Goal: Transaction & Acquisition: Book appointment/travel/reservation

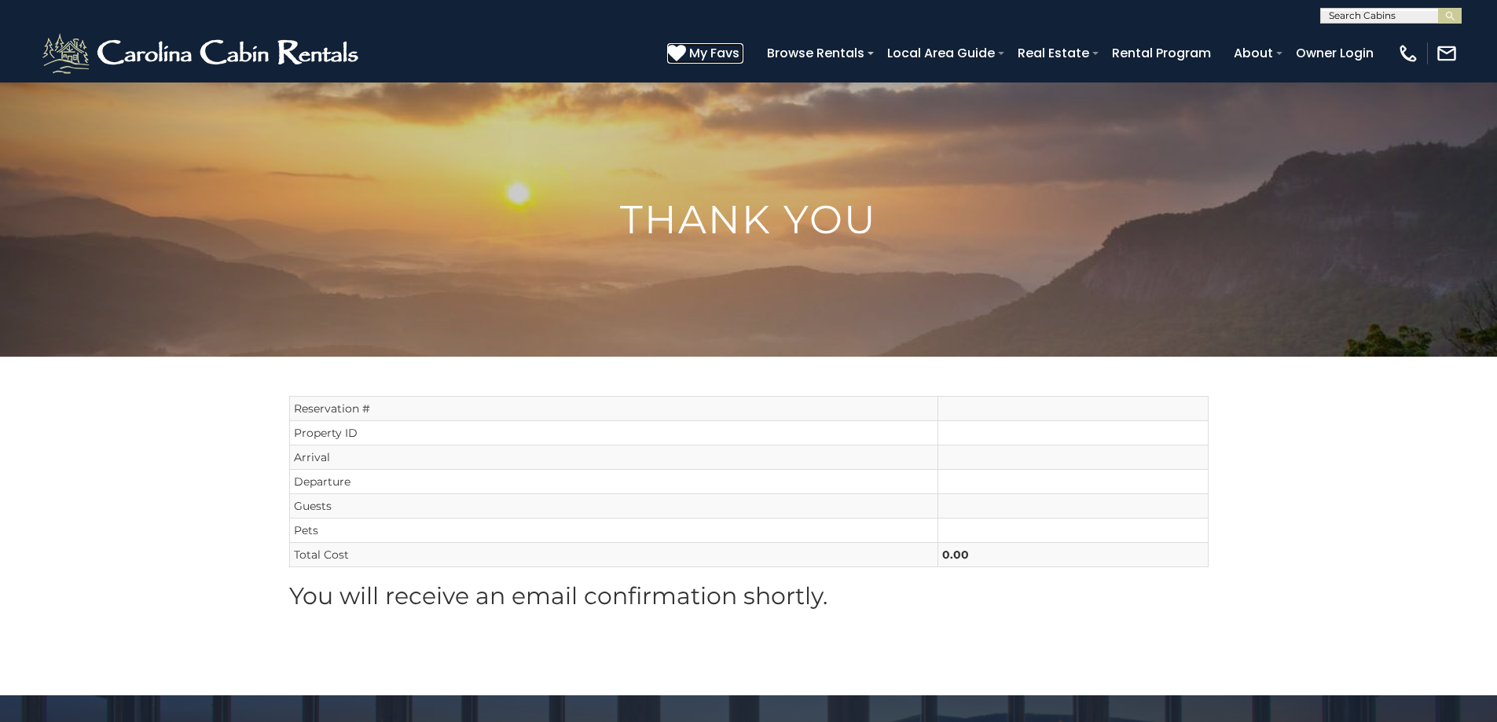
click at [719, 53] on span "My Favs" at bounding box center [714, 53] width 50 height 20
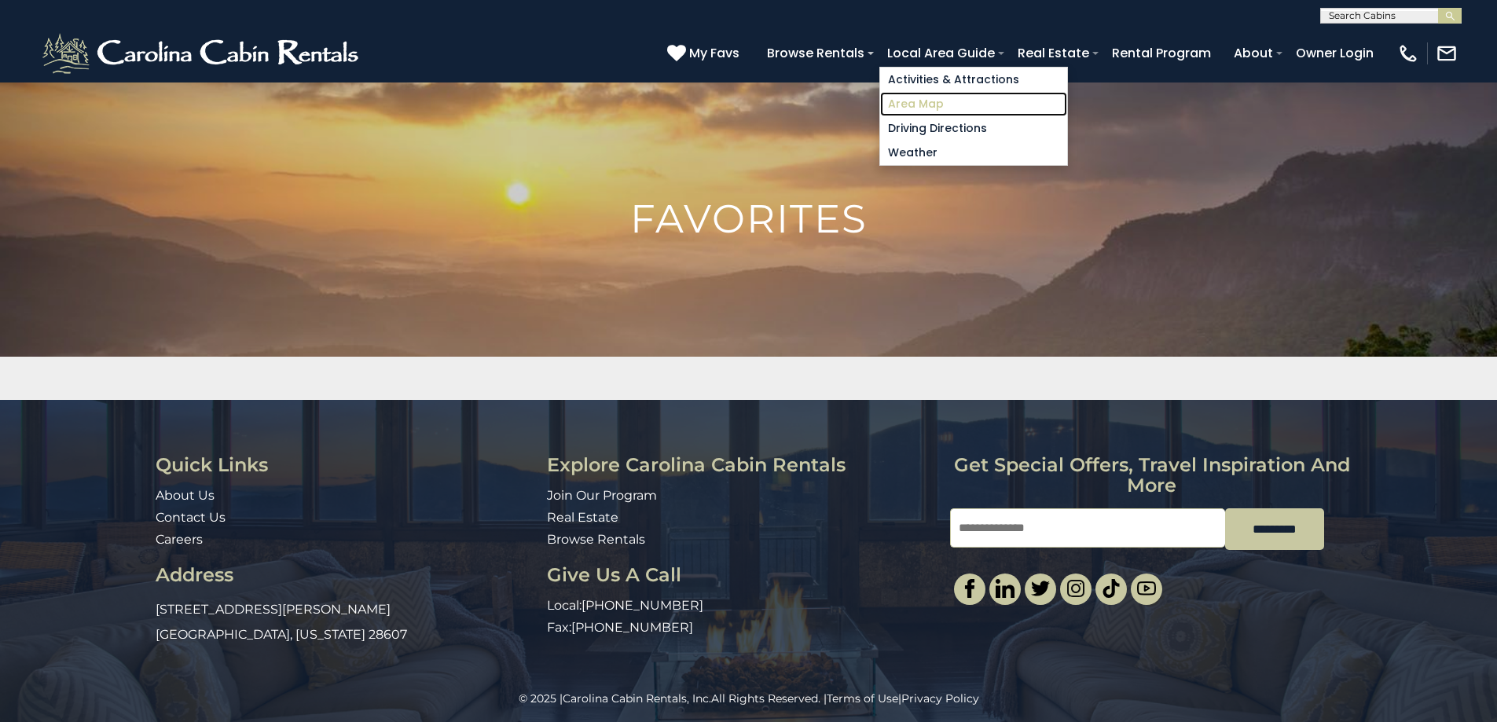
click at [919, 104] on link "Area Map" at bounding box center [973, 104] width 187 height 24
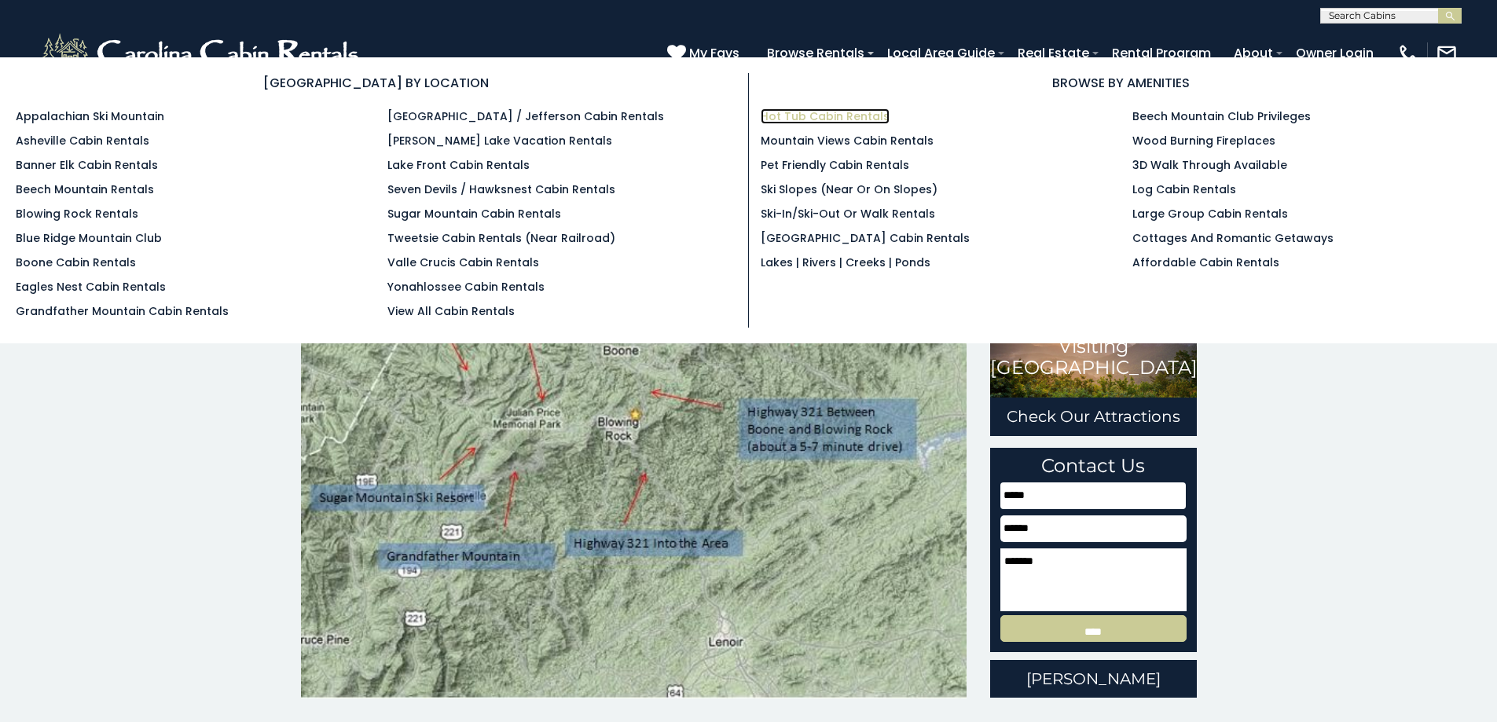
click at [811, 112] on link "Hot Tub Cabin Rentals" at bounding box center [825, 116] width 129 height 16
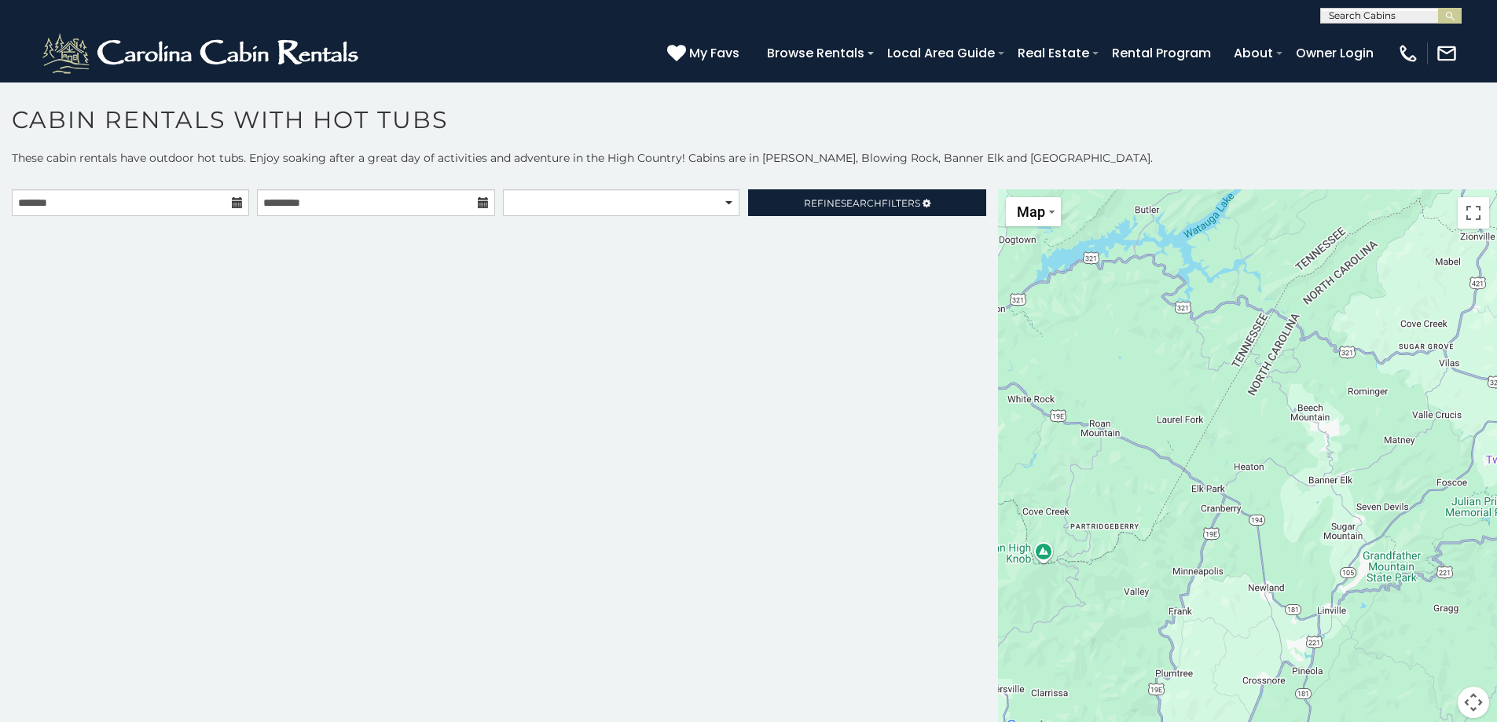
click at [236, 202] on icon at bounding box center [237, 202] width 11 height 11
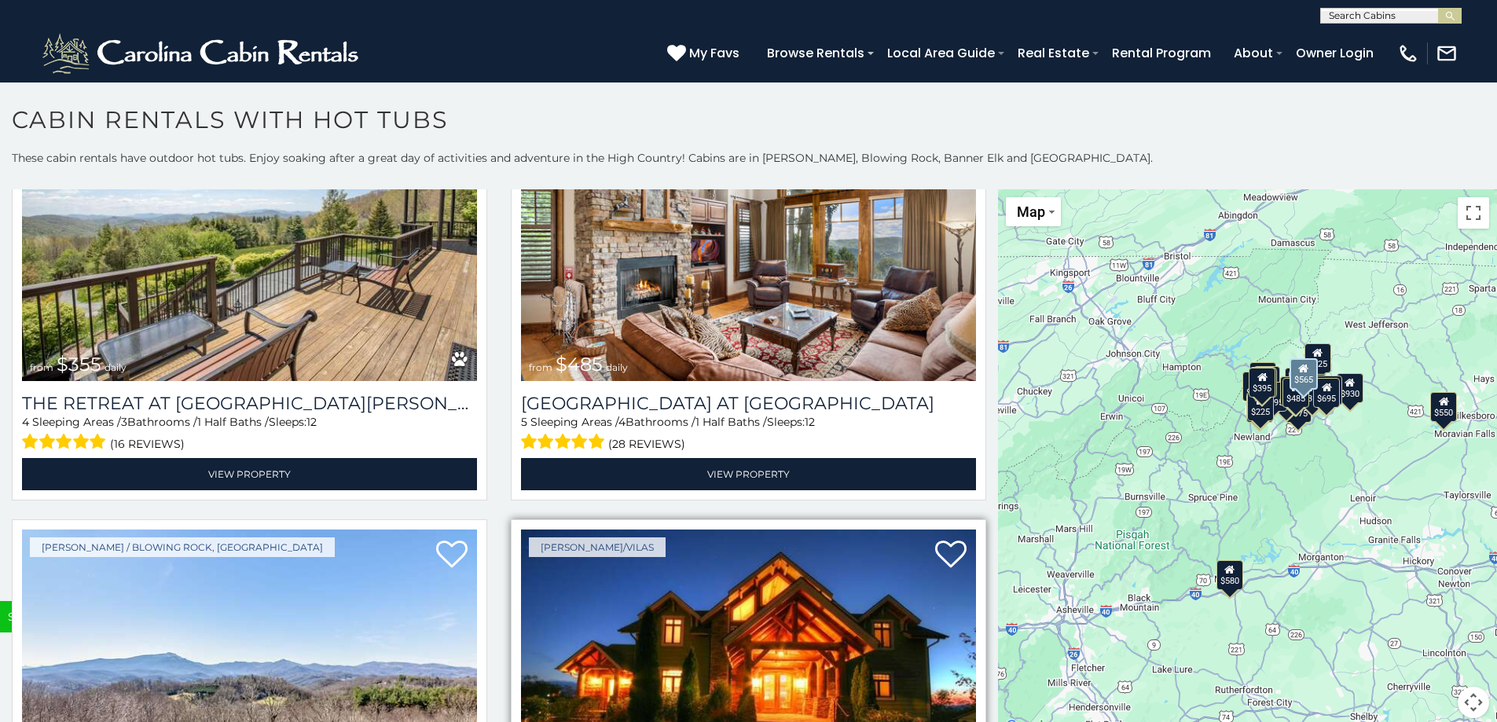
scroll to position [6128, 0]
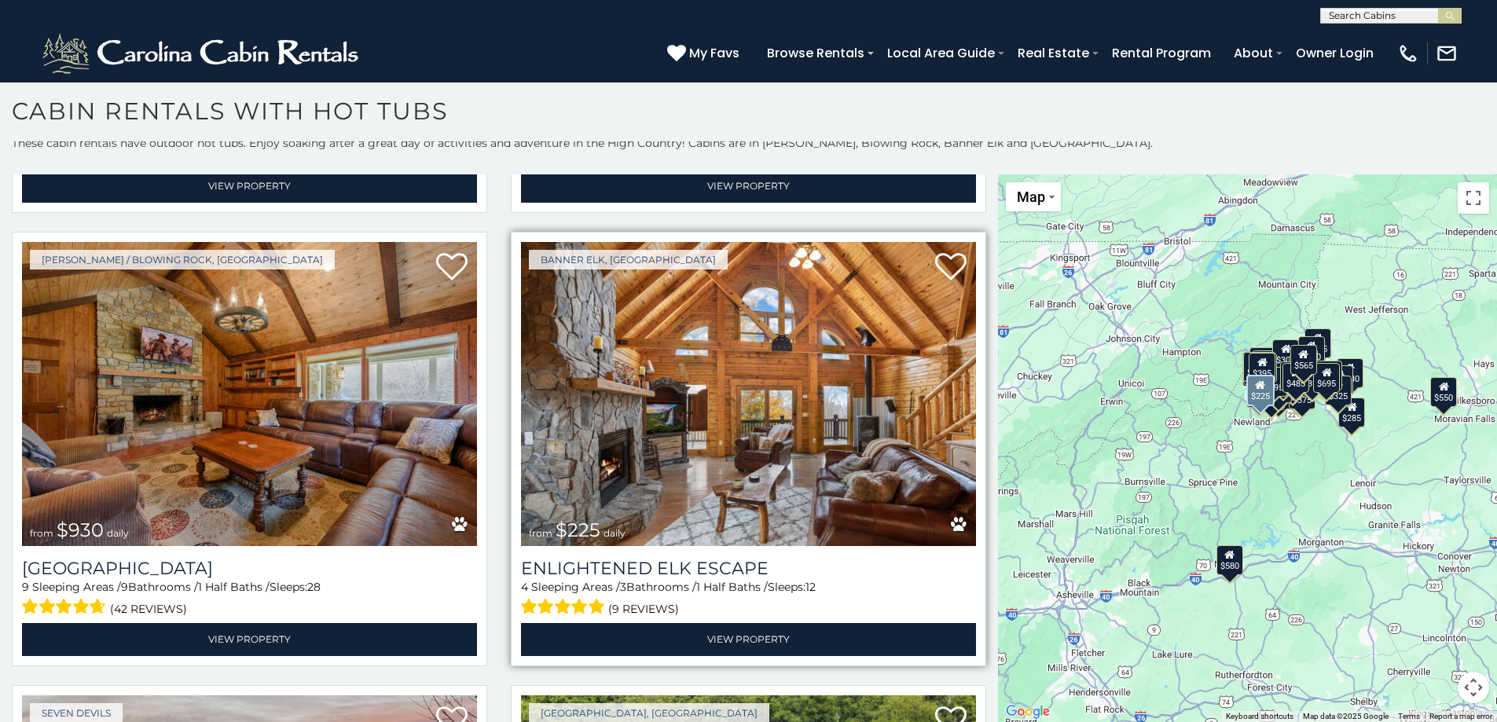
scroll to position [4887, 0]
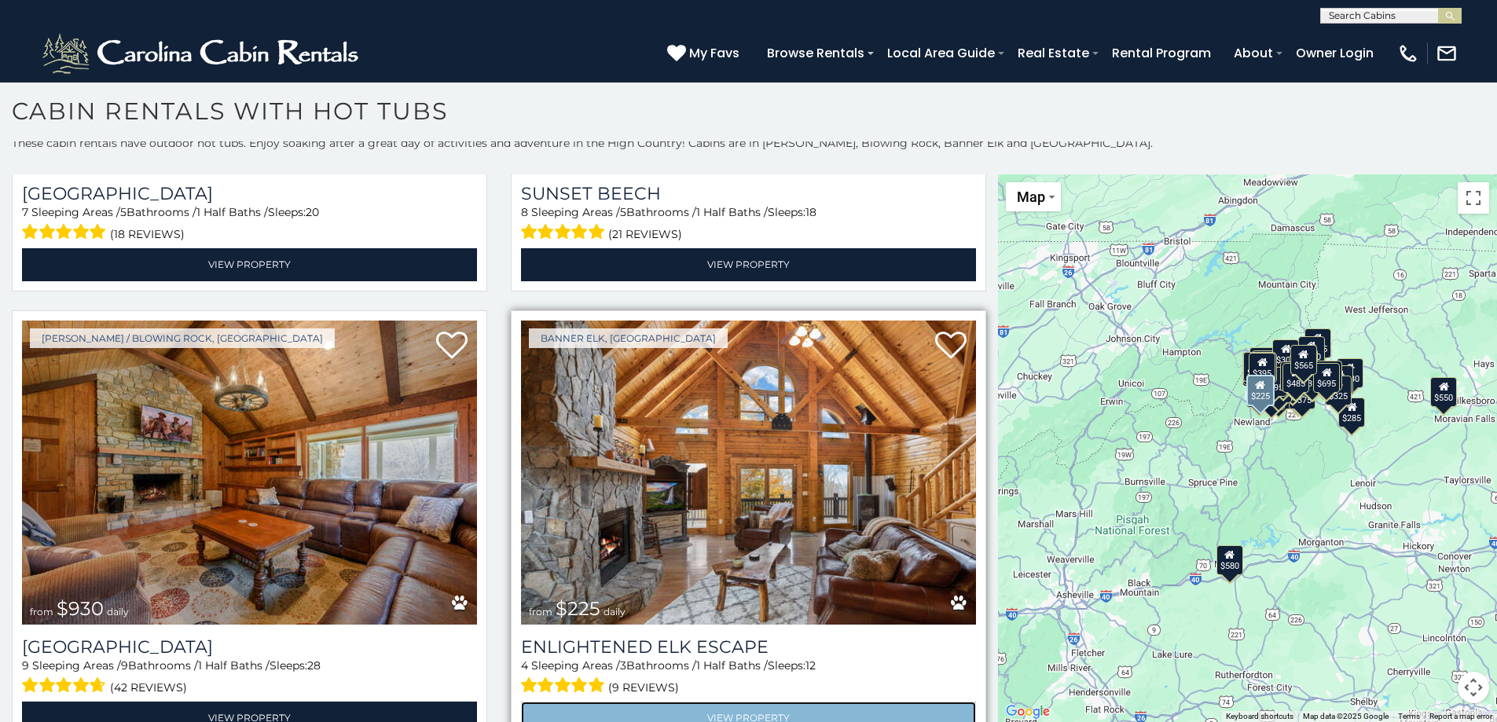
click at [694, 702] on link "View Property" at bounding box center [748, 718] width 455 height 32
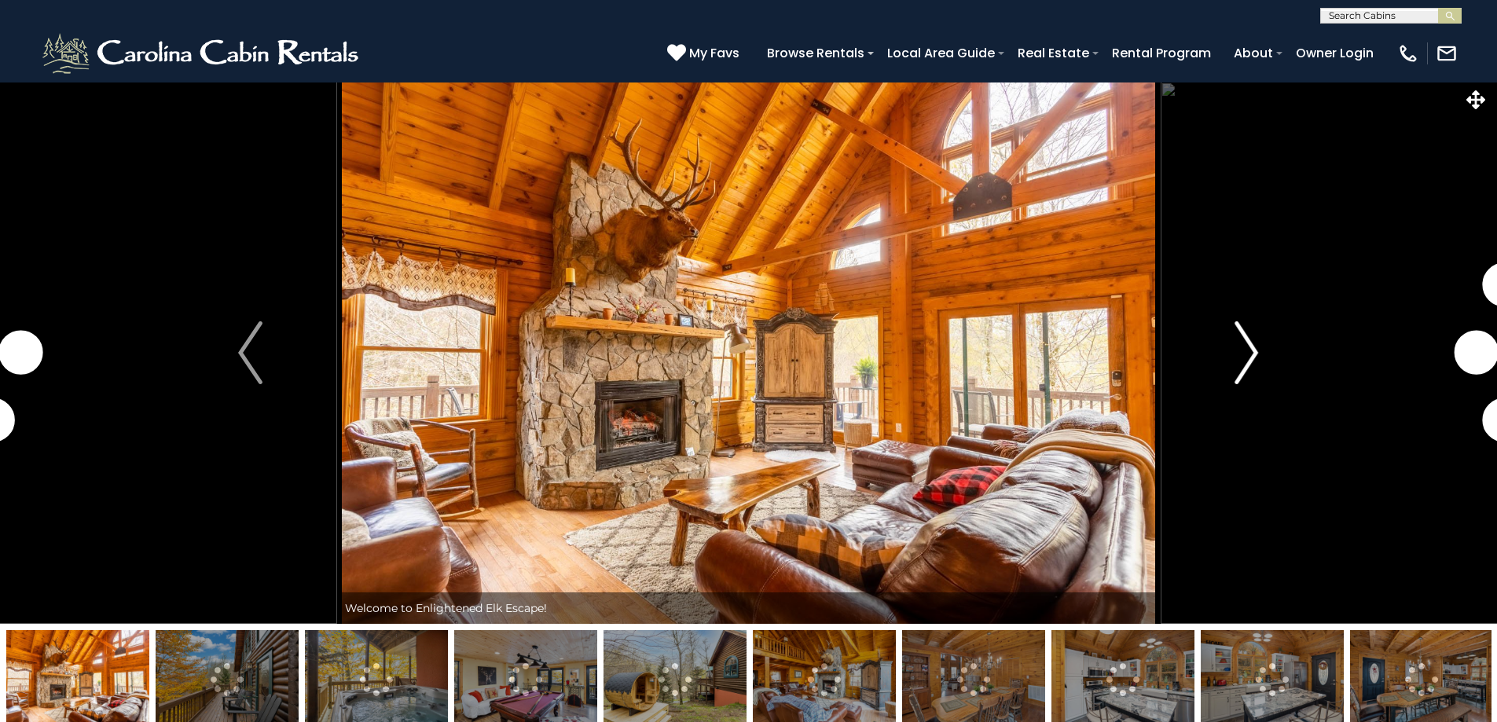
click at [1248, 358] on img "Next" at bounding box center [1246, 352] width 24 height 63
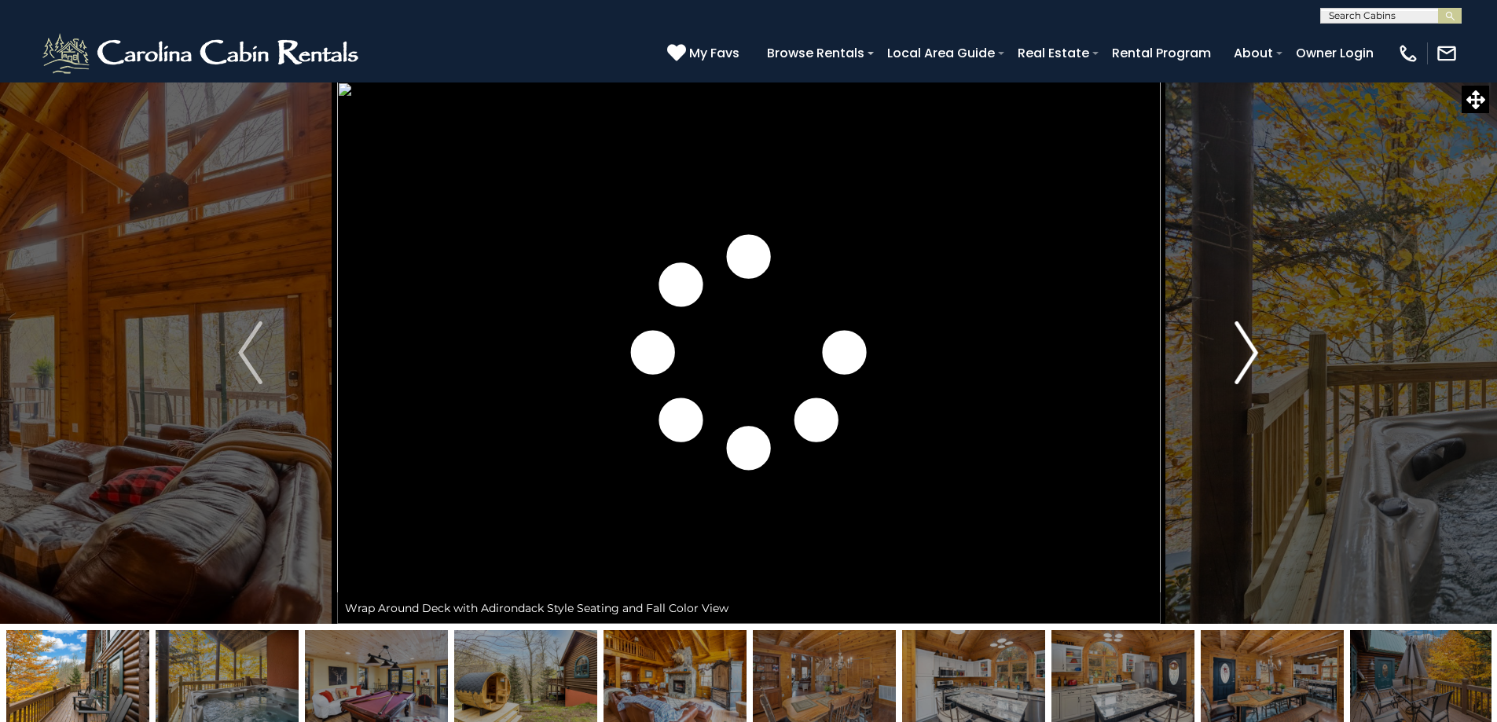
click at [1248, 359] on img "Next" at bounding box center [1246, 352] width 24 height 63
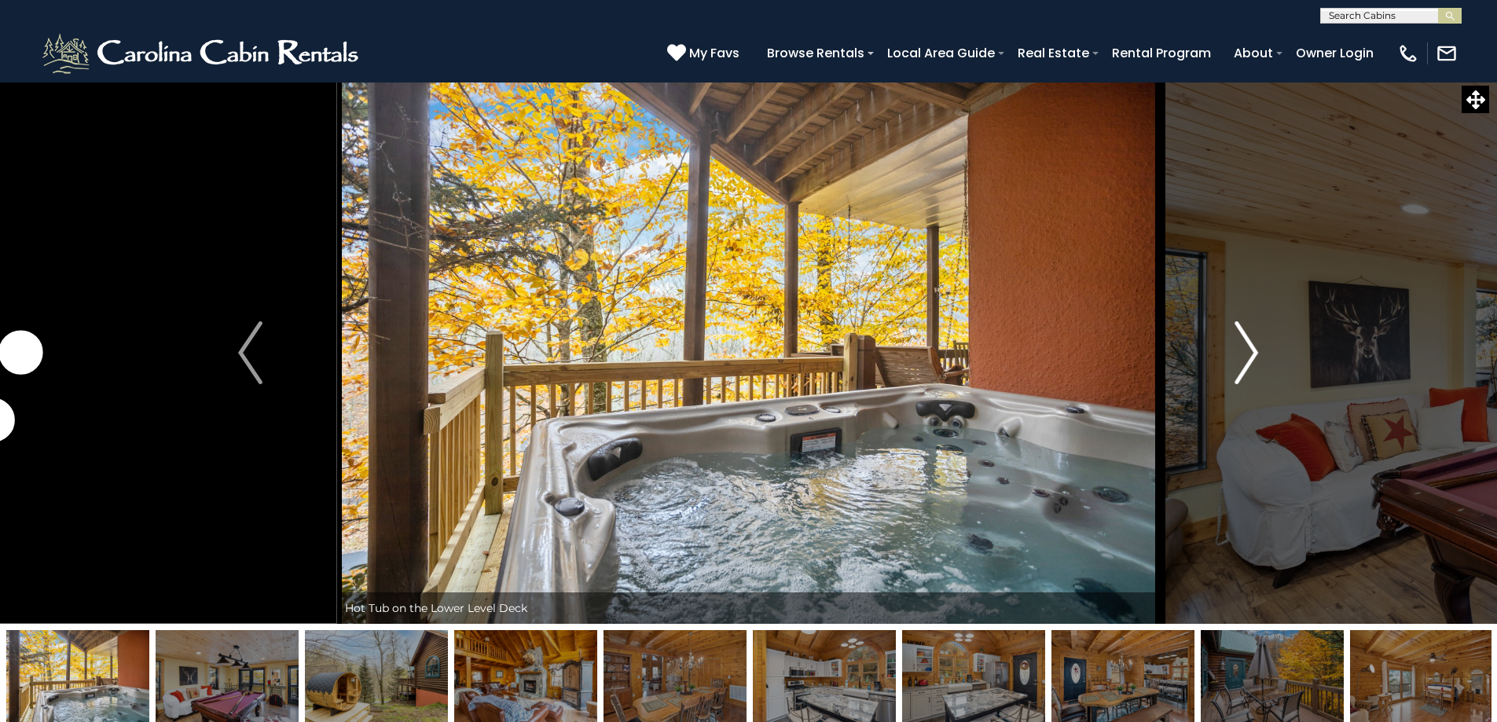
click at [1248, 361] on img "Next" at bounding box center [1246, 352] width 24 height 63
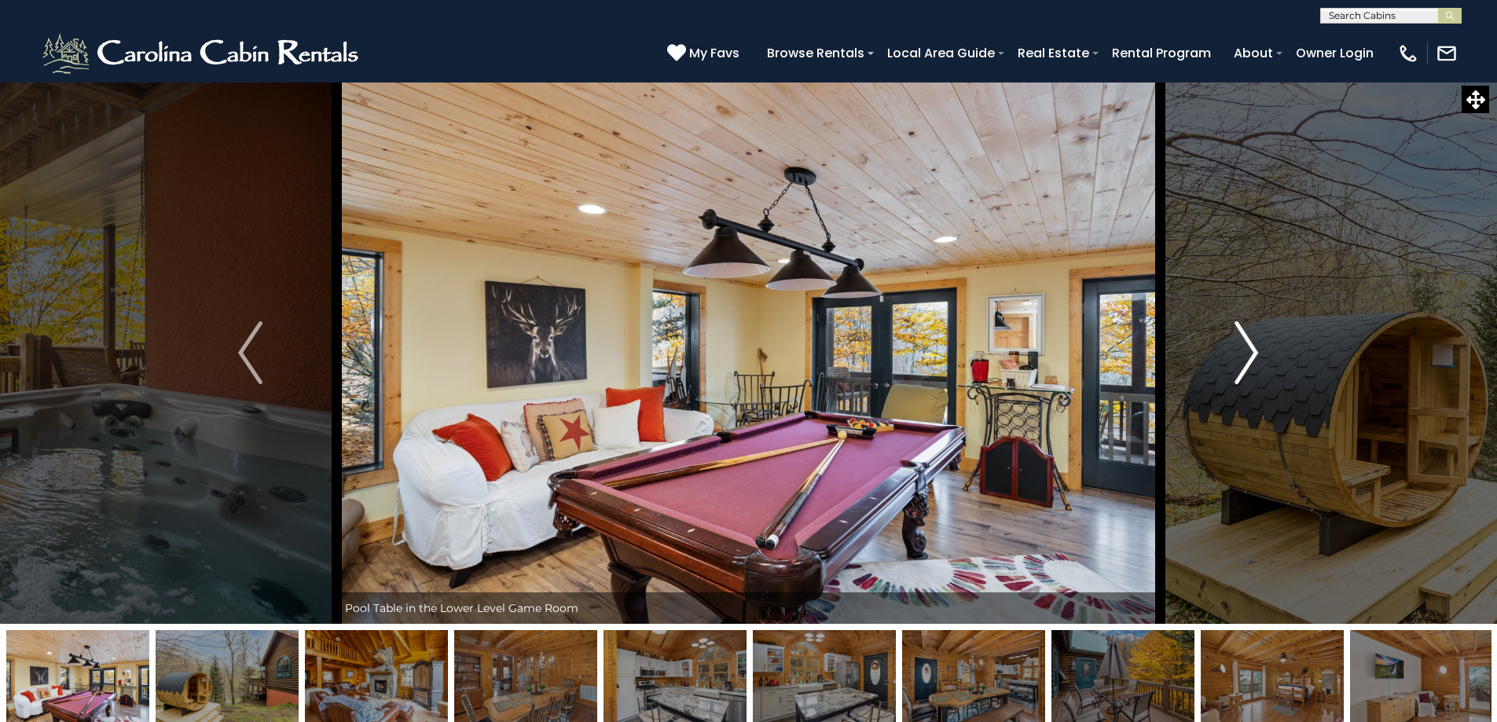
click at [1248, 361] on img "Next" at bounding box center [1246, 352] width 24 height 63
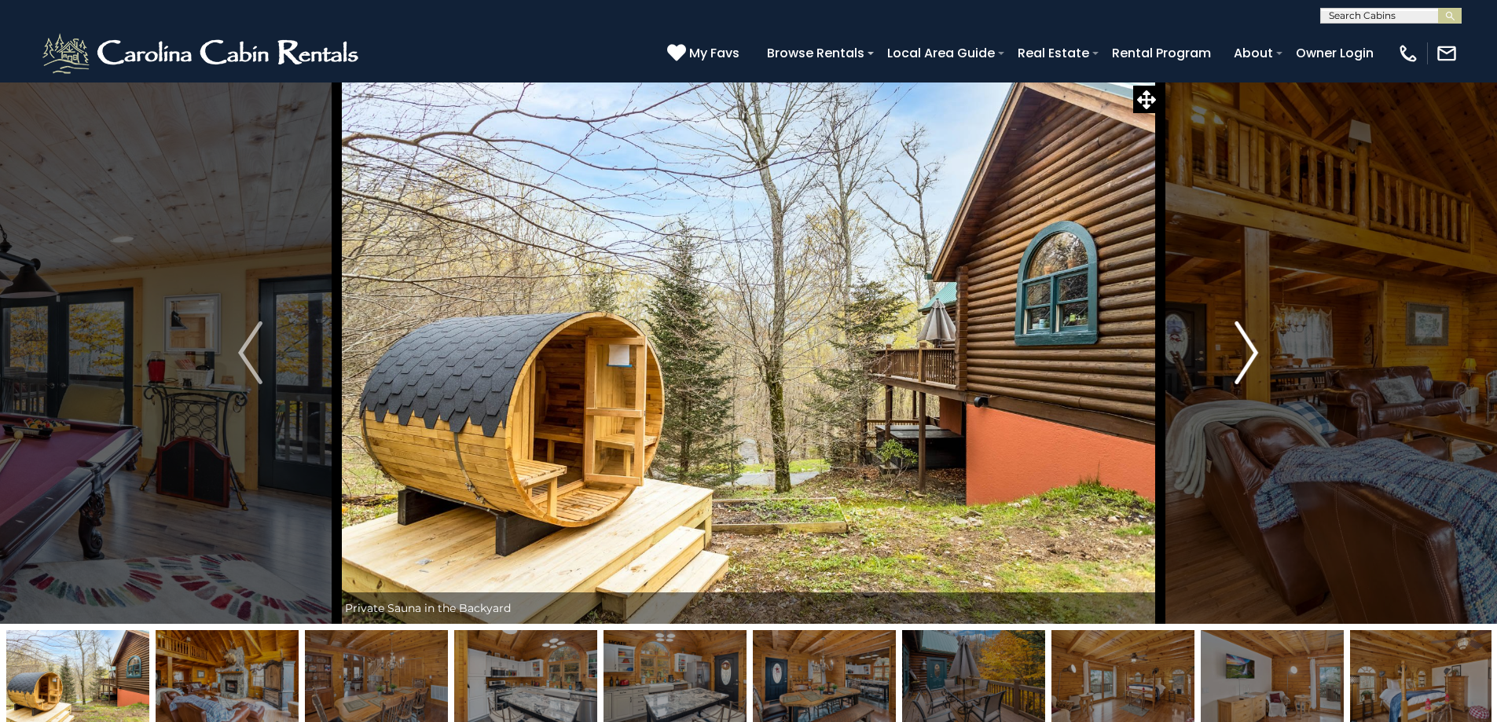
click at [1247, 365] on img "Next" at bounding box center [1246, 352] width 24 height 63
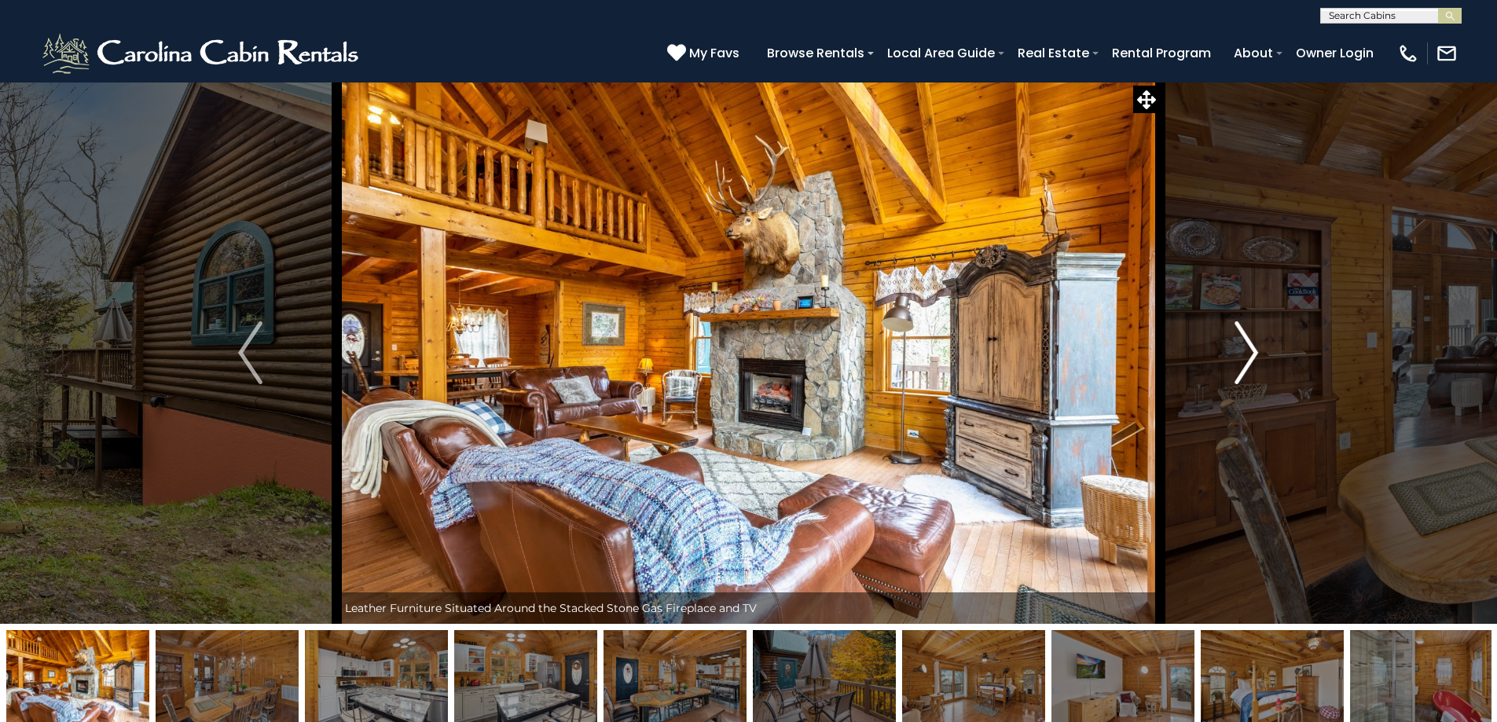
click at [1247, 365] on img "Next" at bounding box center [1246, 352] width 24 height 63
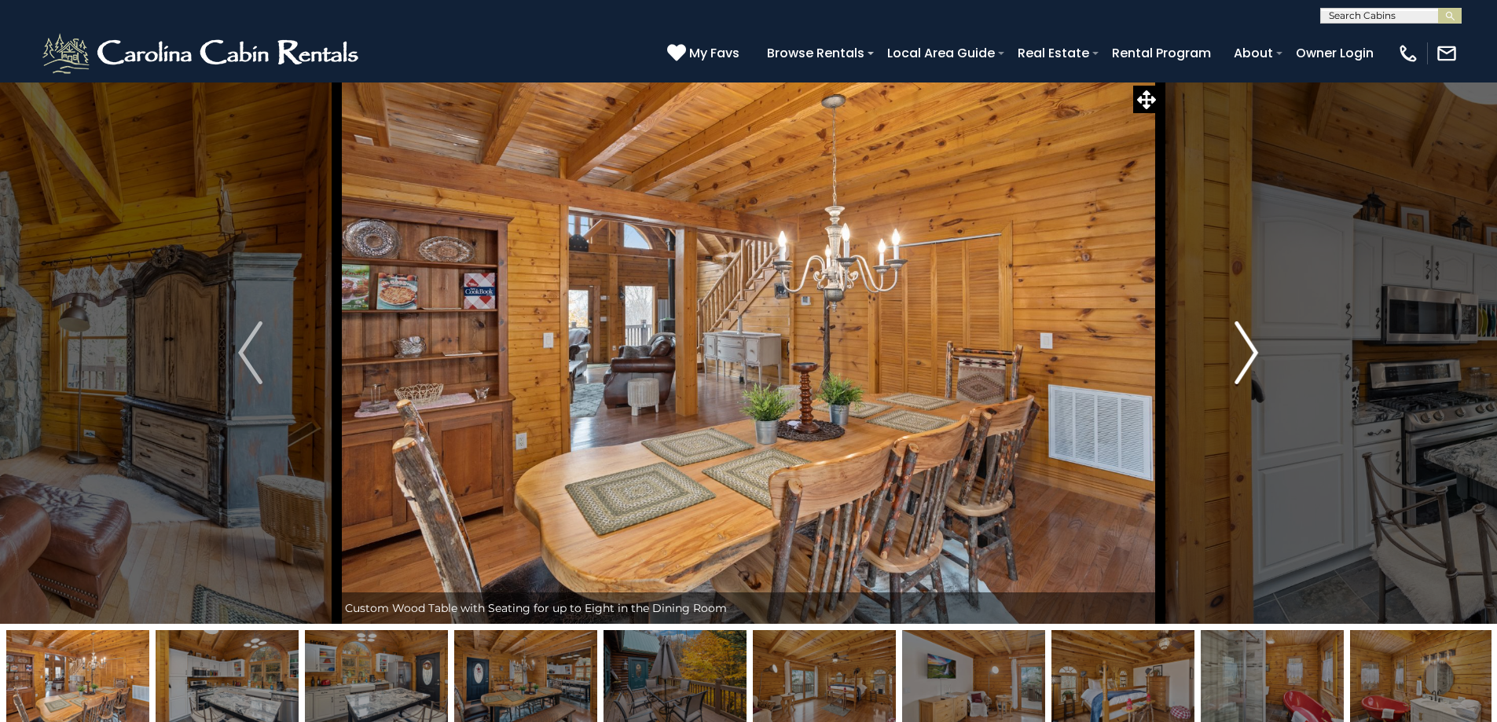
click at [1246, 365] on img "Next" at bounding box center [1246, 352] width 24 height 63
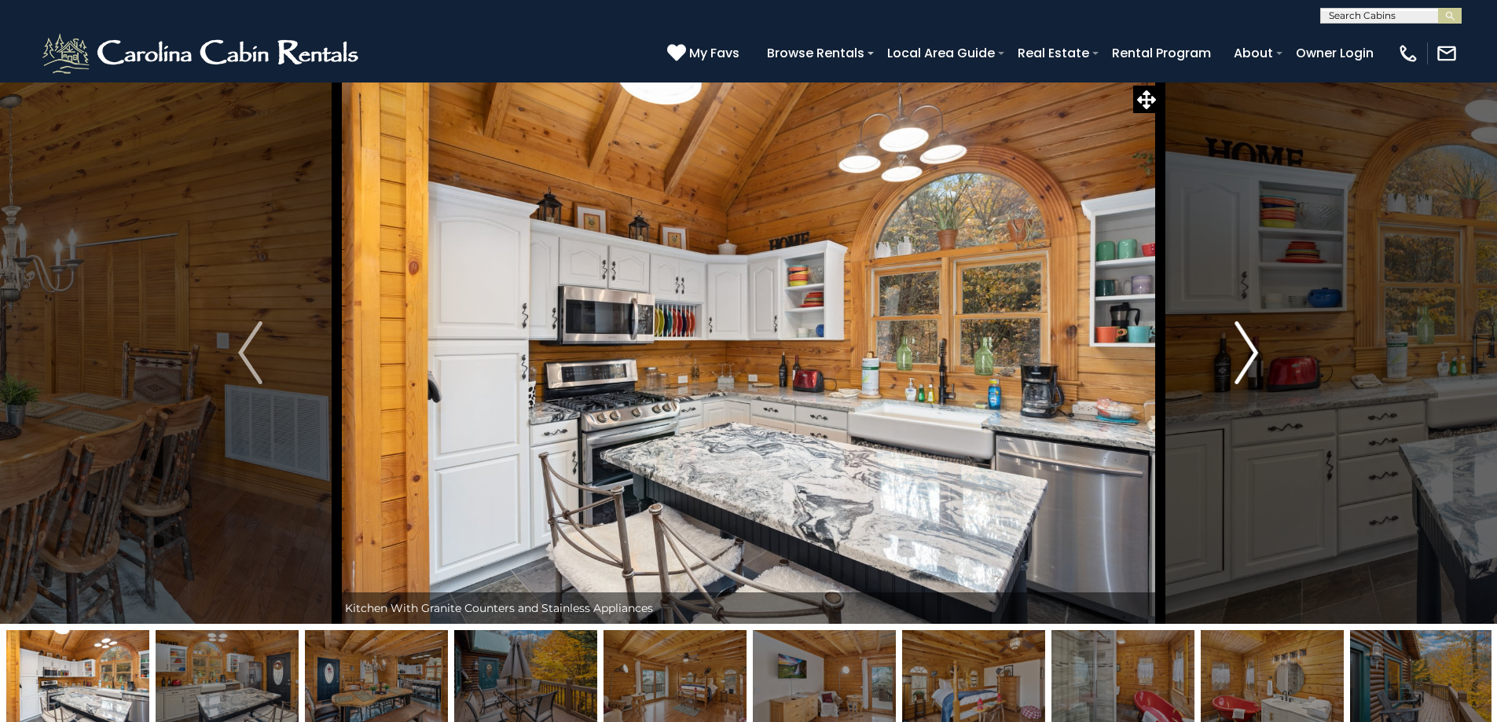
click at [1246, 368] on img "Next" at bounding box center [1246, 352] width 24 height 63
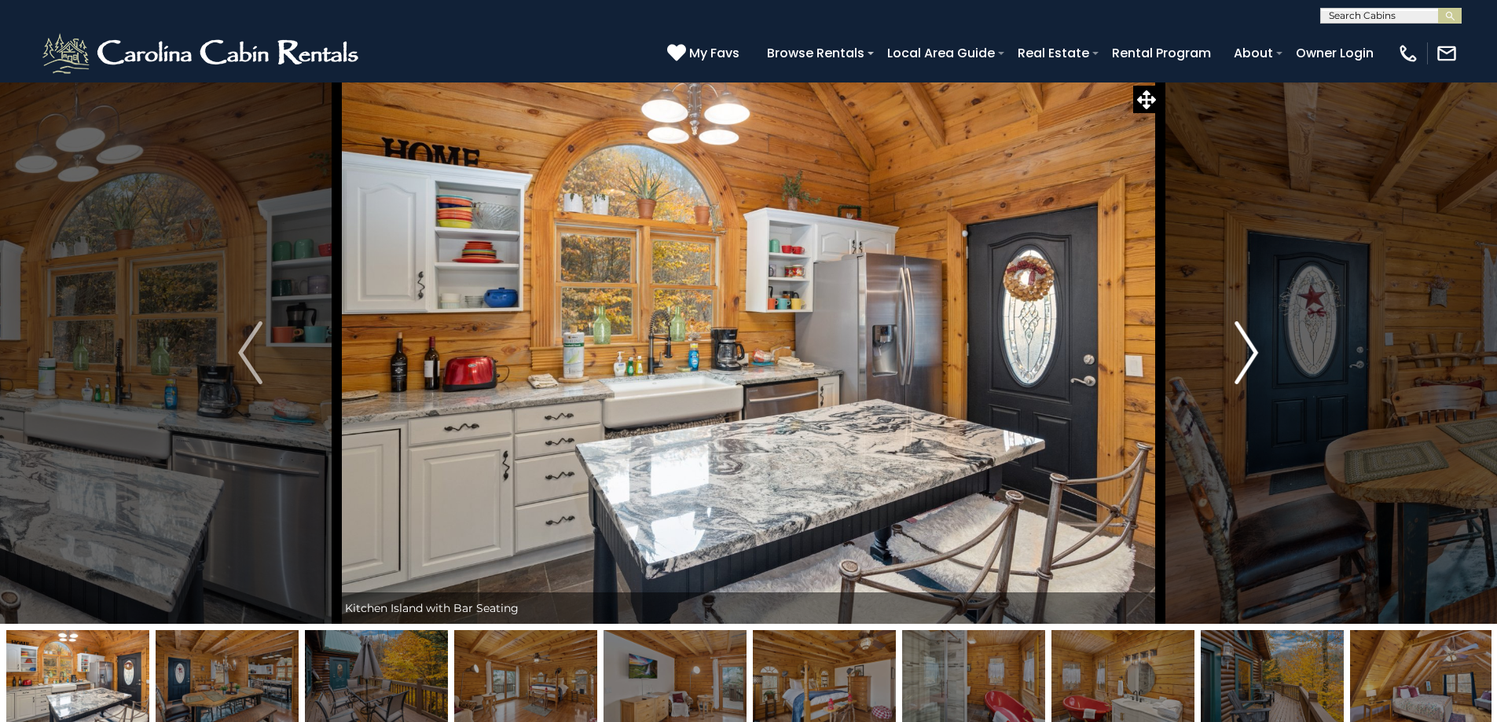
click at [1244, 370] on img "Next" at bounding box center [1246, 352] width 24 height 63
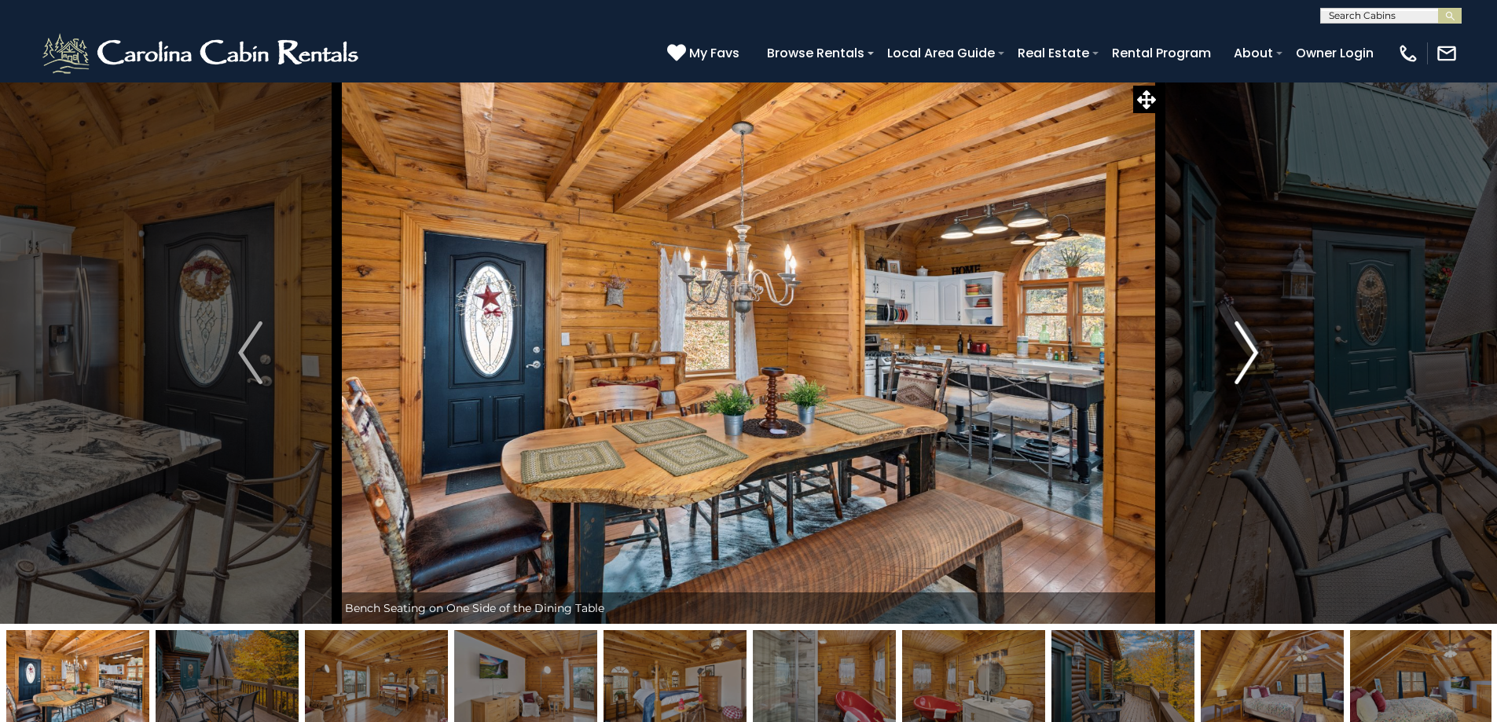
click at [1252, 355] on img "Next" at bounding box center [1246, 352] width 24 height 63
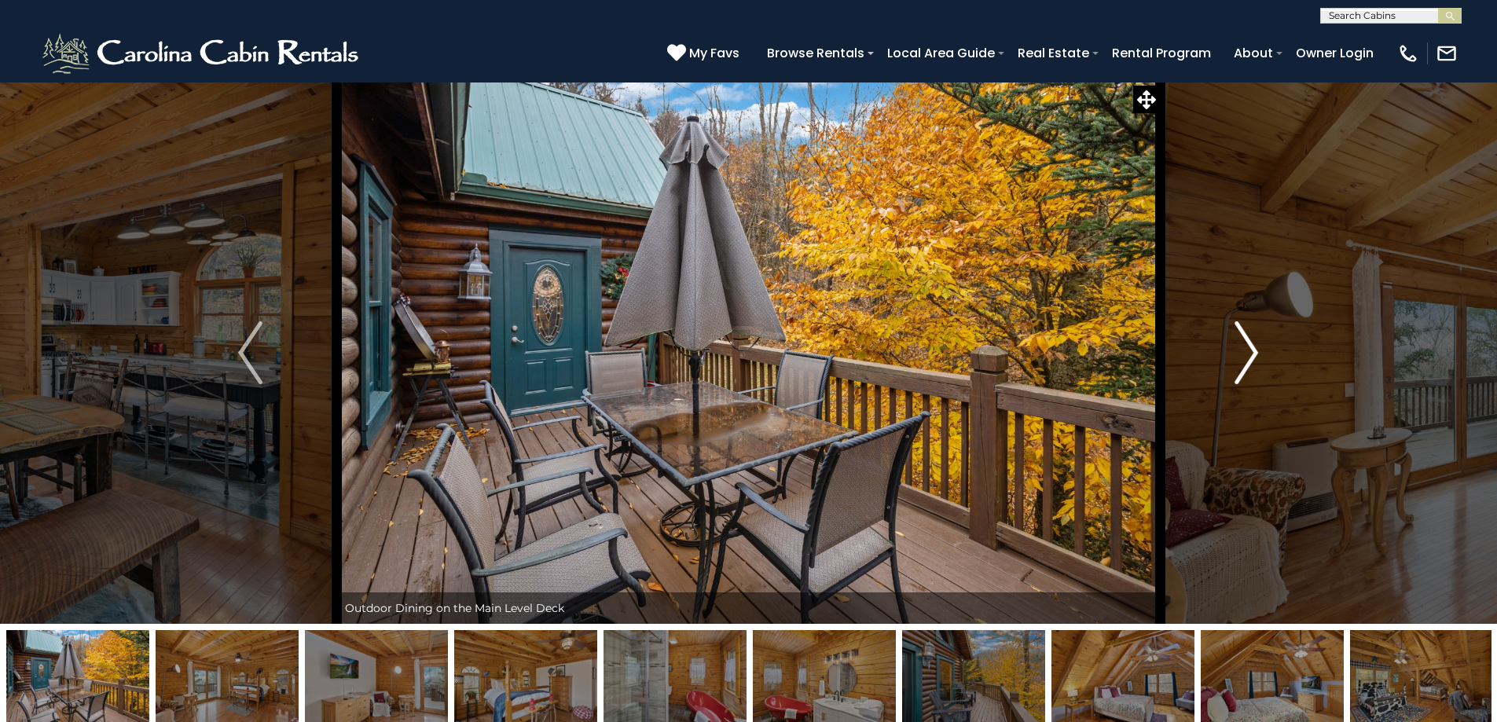
click at [1253, 357] on img "Next" at bounding box center [1246, 352] width 24 height 63
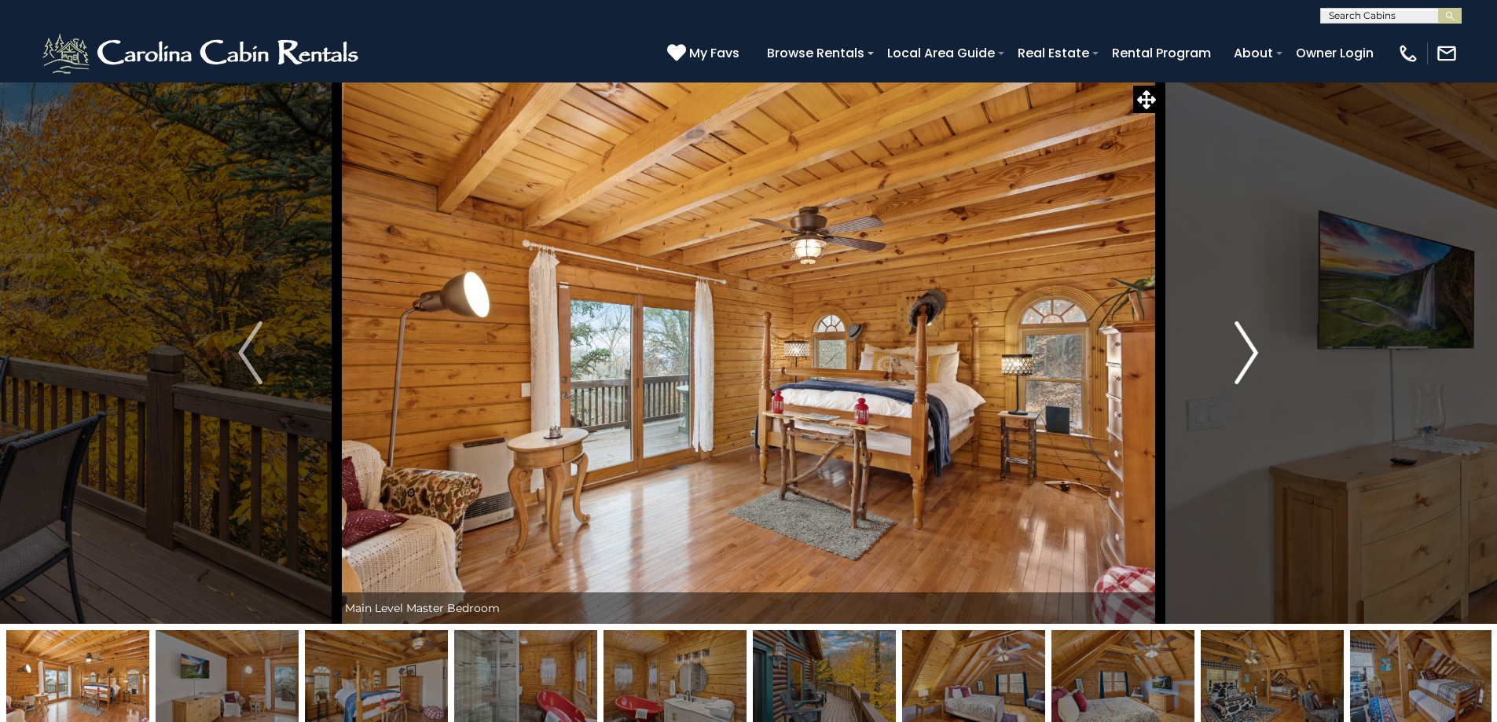
click at [1250, 357] on img "Next" at bounding box center [1246, 352] width 24 height 63
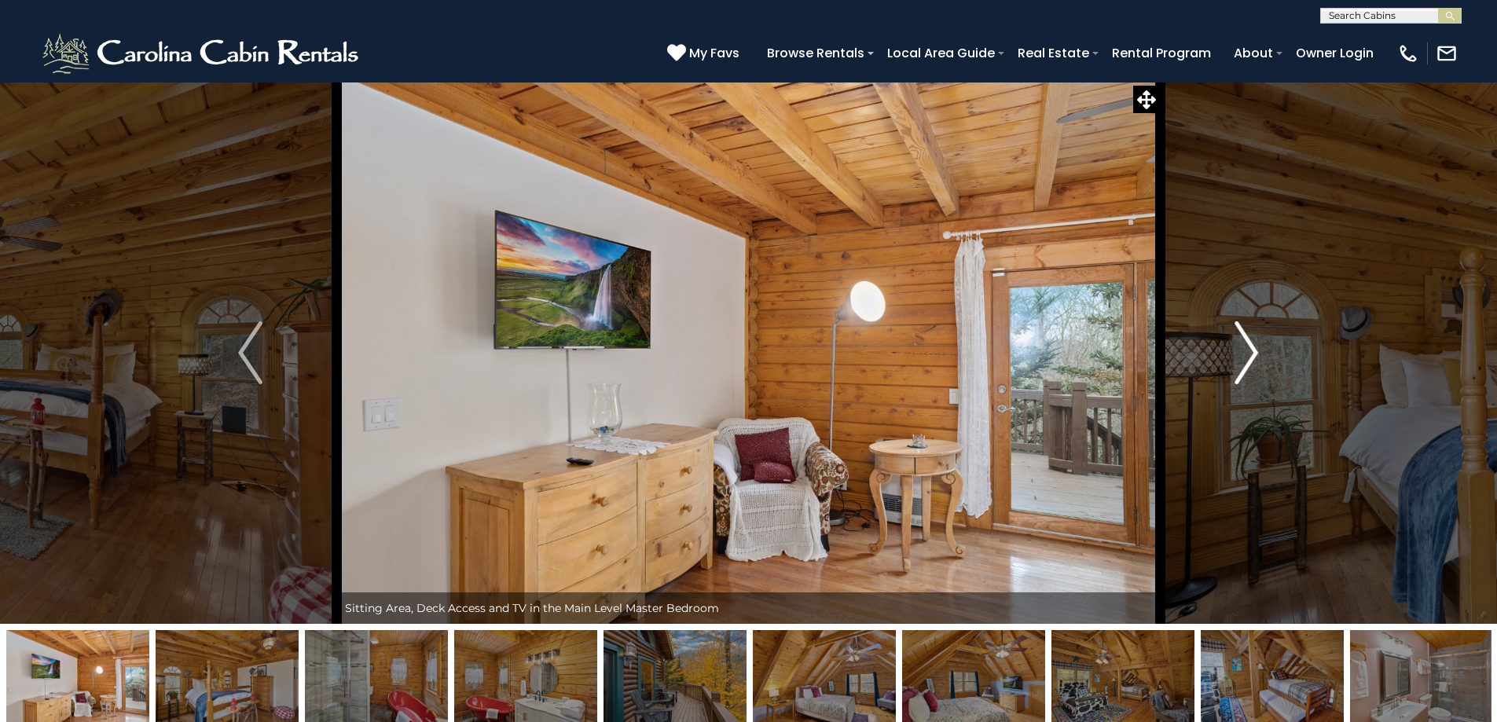
click at [1250, 357] on img "Next" at bounding box center [1246, 352] width 24 height 63
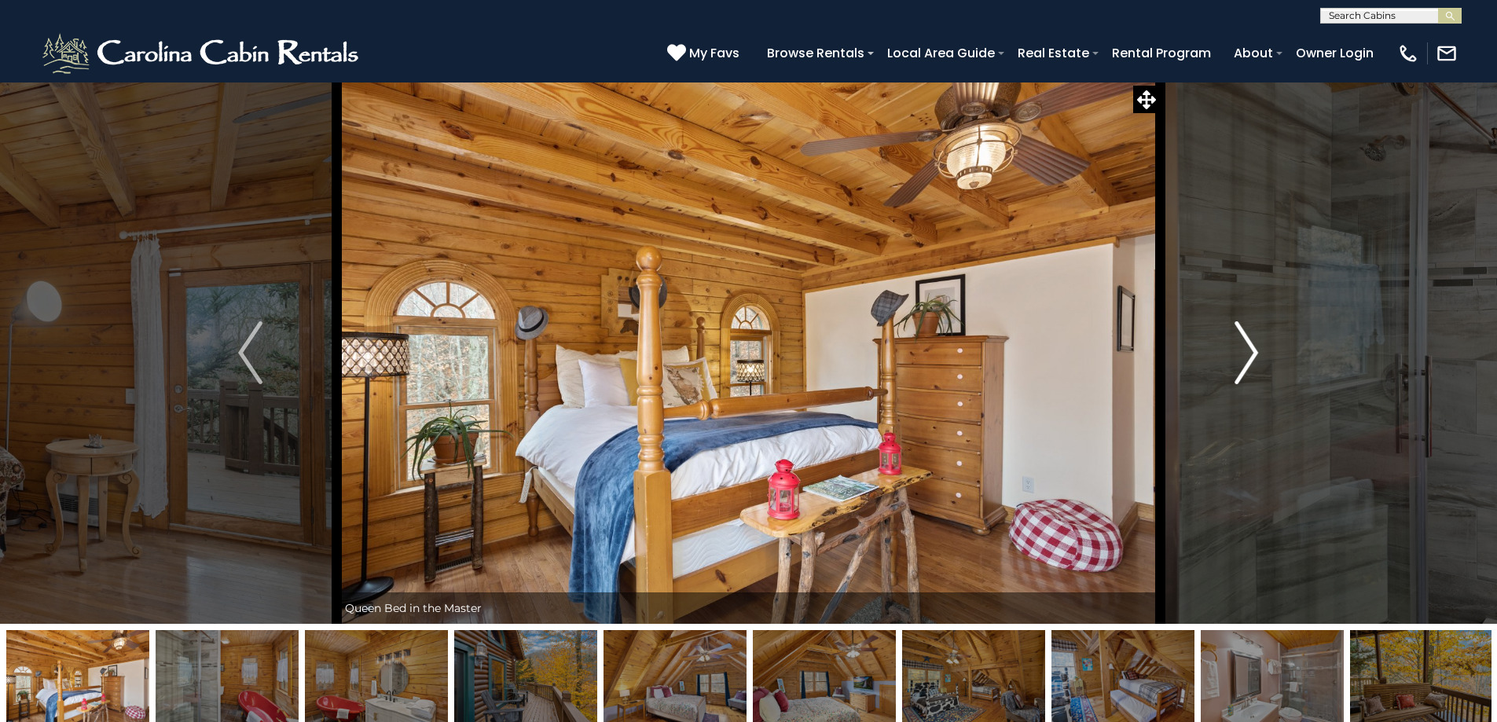
click at [1249, 357] on img "Next" at bounding box center [1246, 352] width 24 height 63
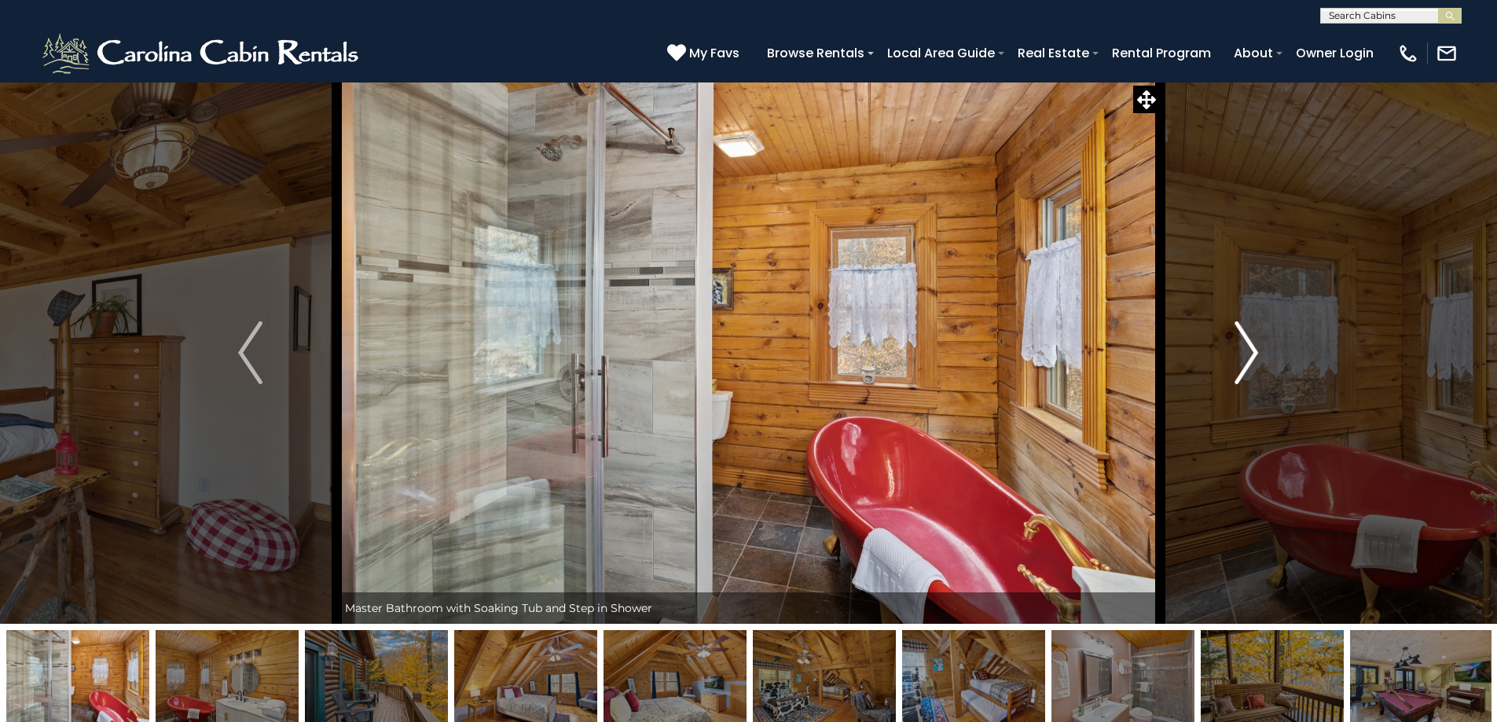
click at [1249, 357] on img "Next" at bounding box center [1246, 352] width 24 height 63
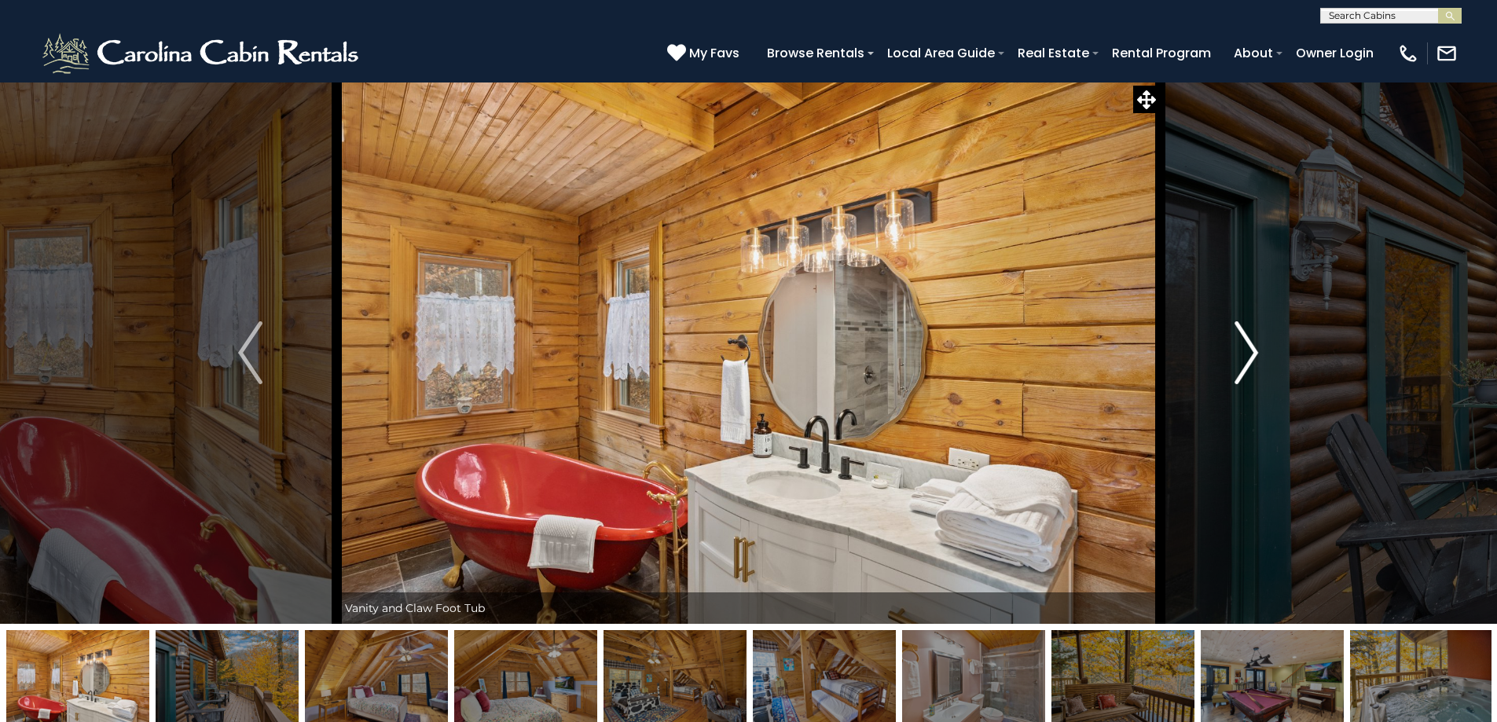
click at [1249, 357] on img "Next" at bounding box center [1246, 352] width 24 height 63
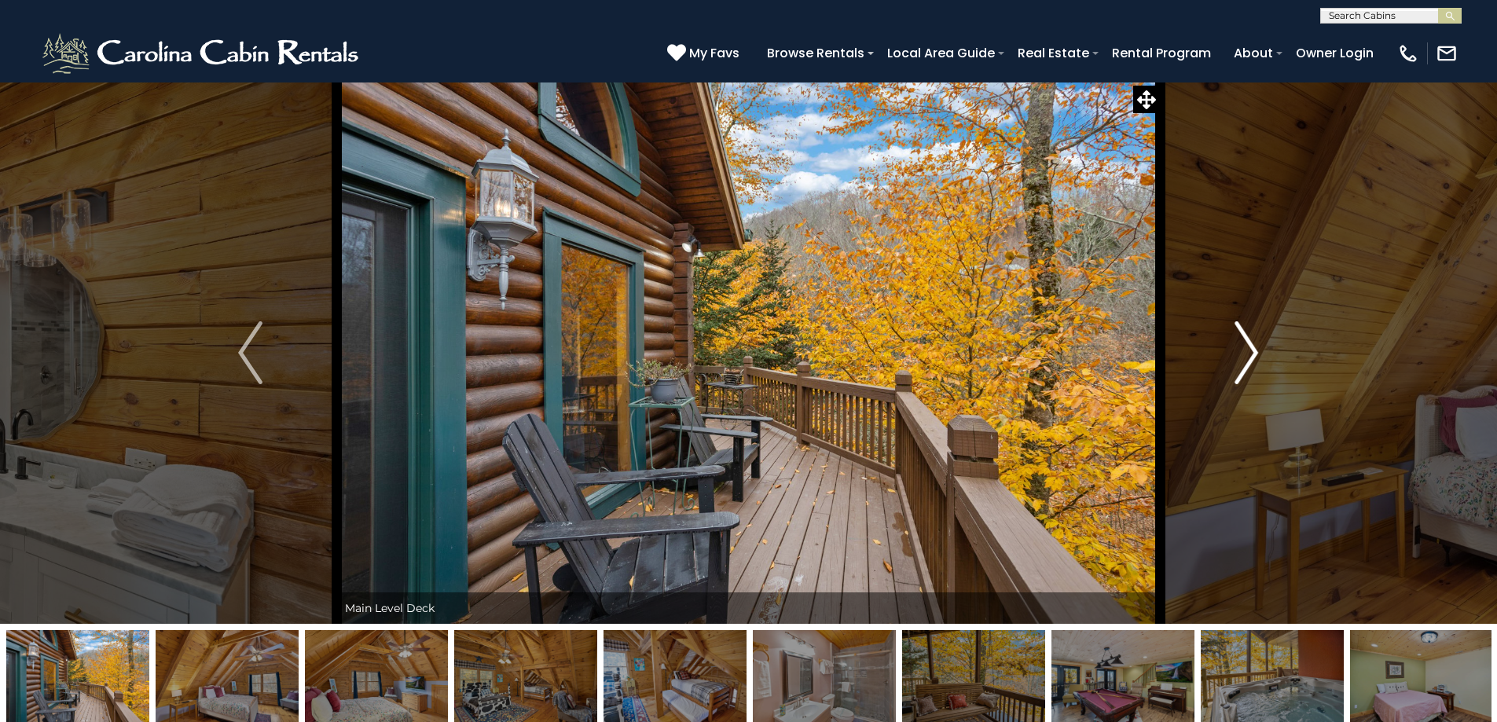
click at [1249, 357] on img "Next" at bounding box center [1246, 352] width 24 height 63
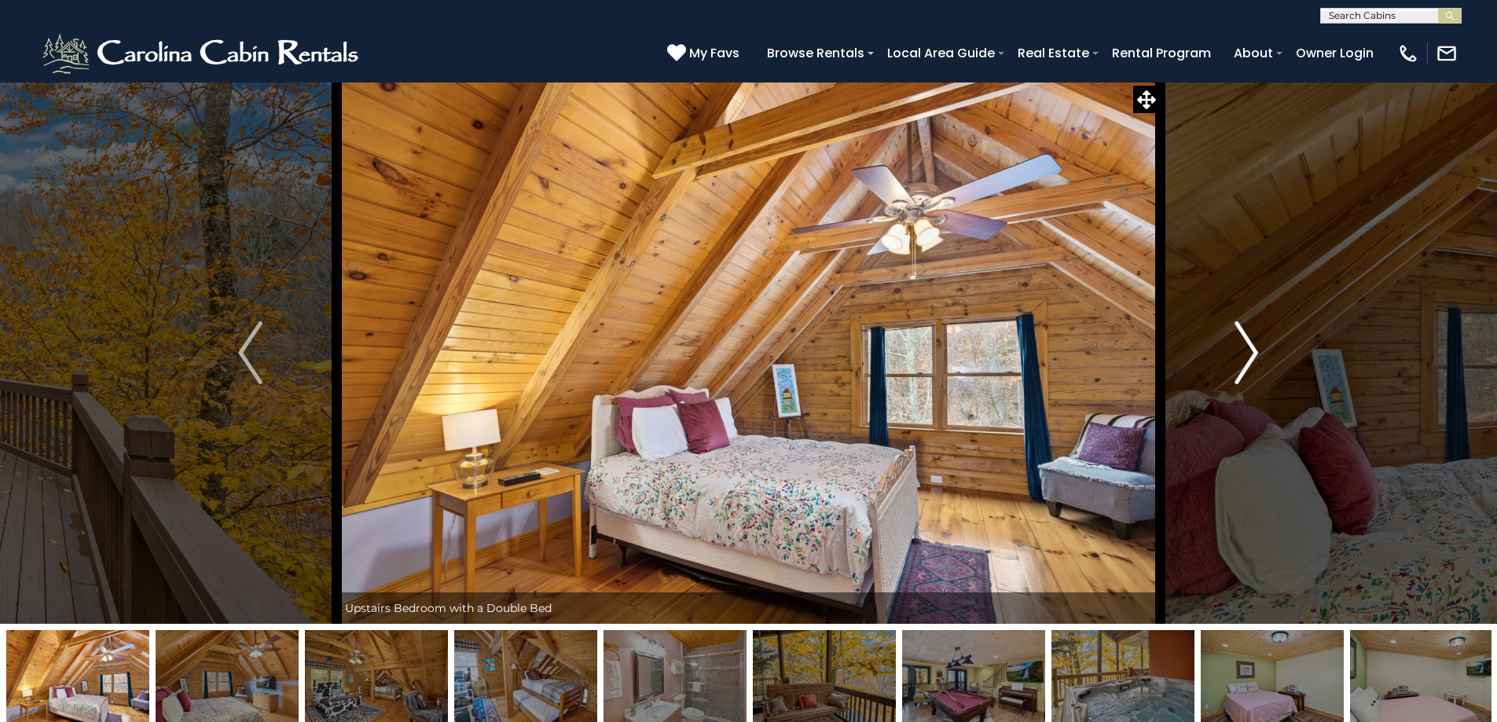
click at [1249, 357] on img "Next" at bounding box center [1246, 352] width 24 height 63
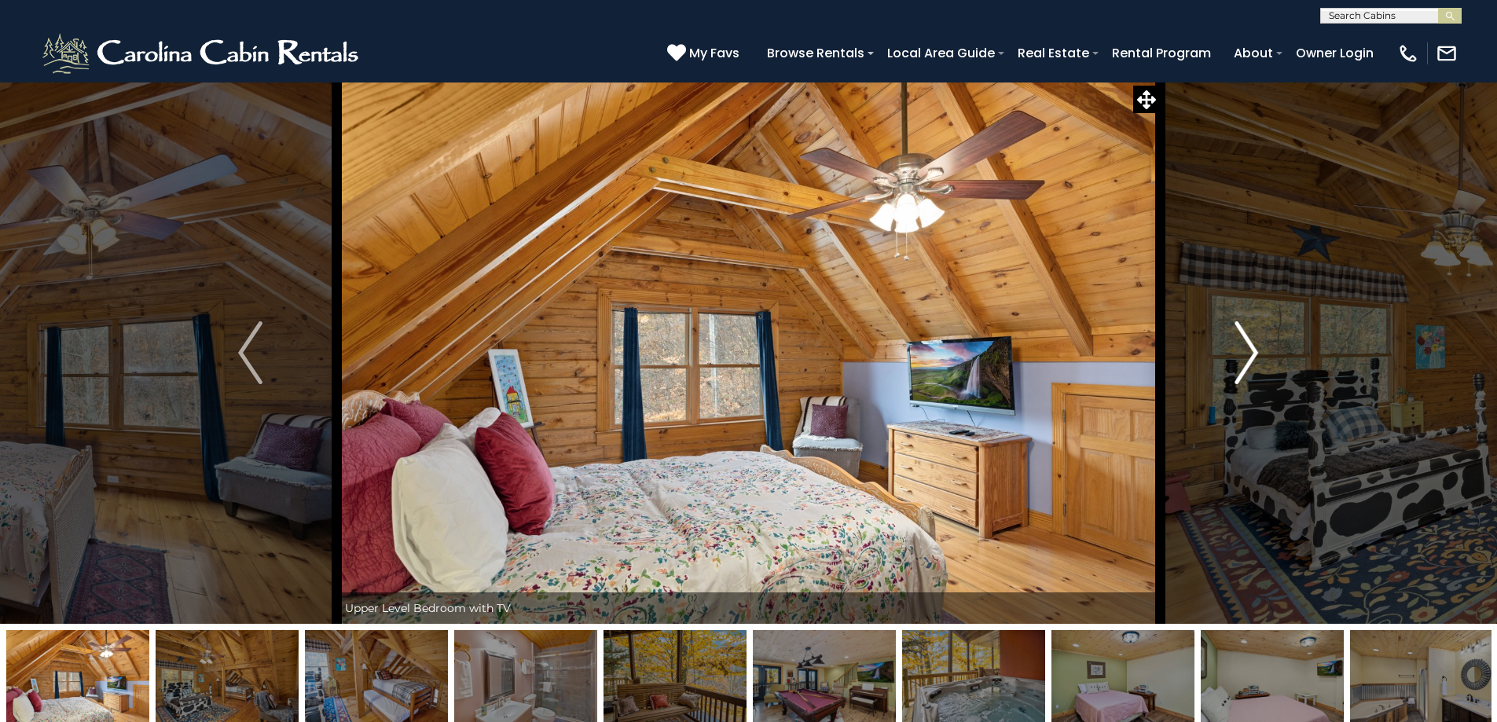
click at [1252, 354] on img "Next" at bounding box center [1246, 352] width 24 height 63
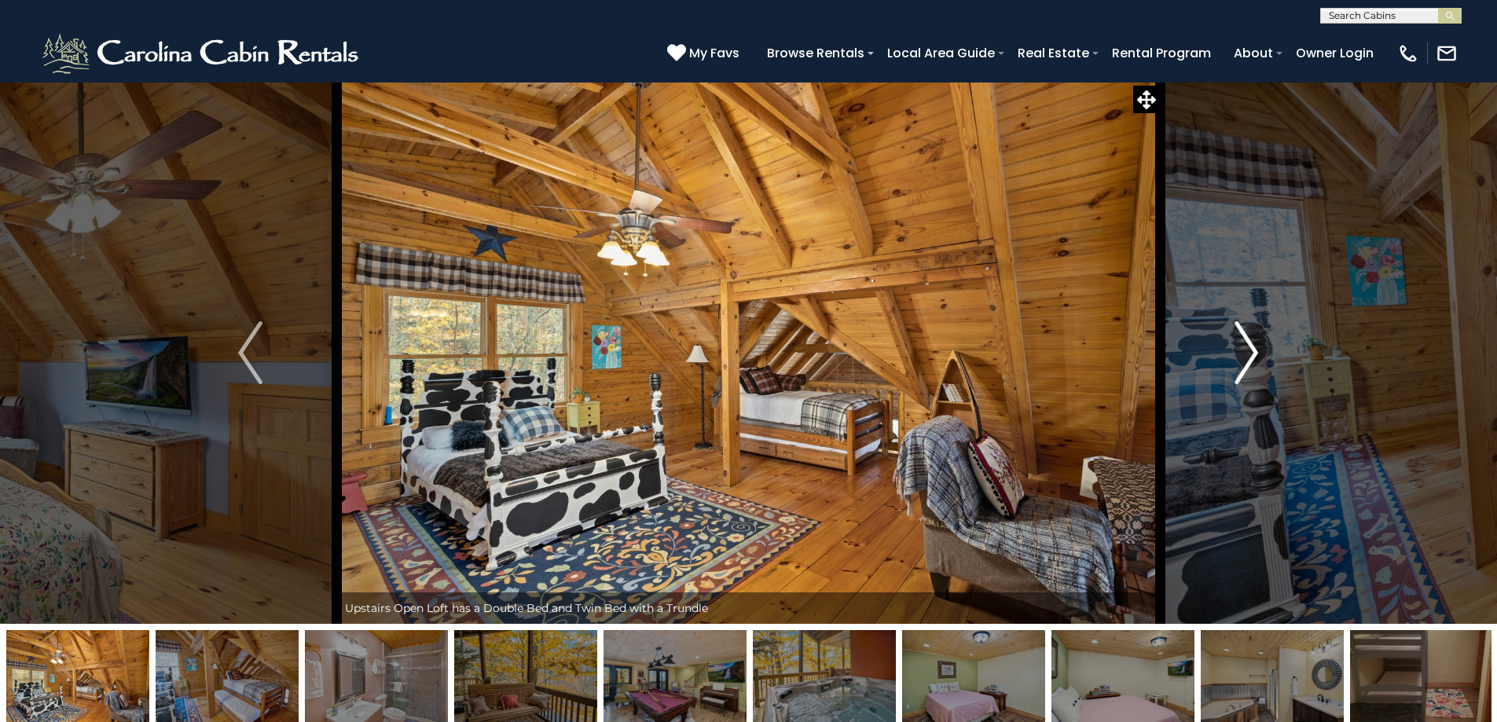
click at [1252, 355] on img "Next" at bounding box center [1246, 352] width 24 height 63
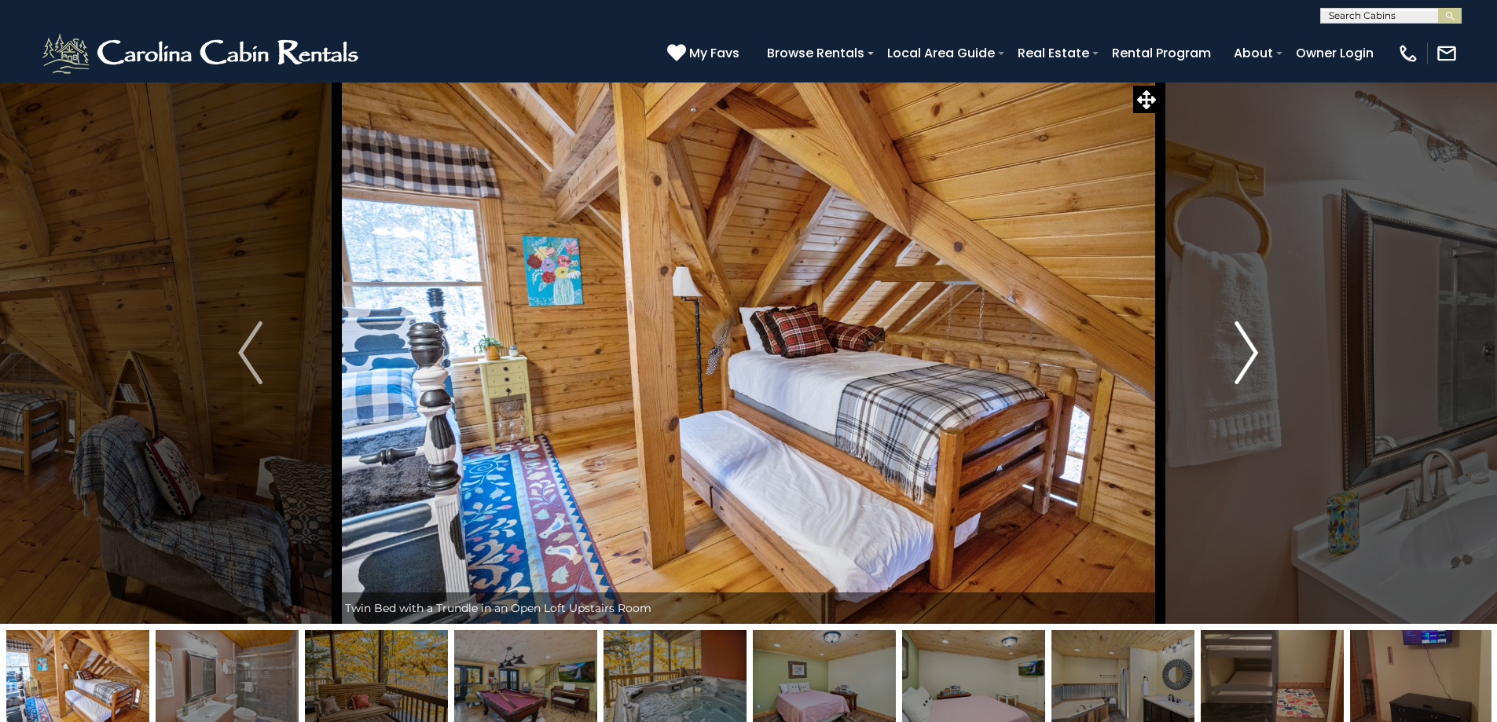
click at [1253, 356] on img "Next" at bounding box center [1246, 352] width 24 height 63
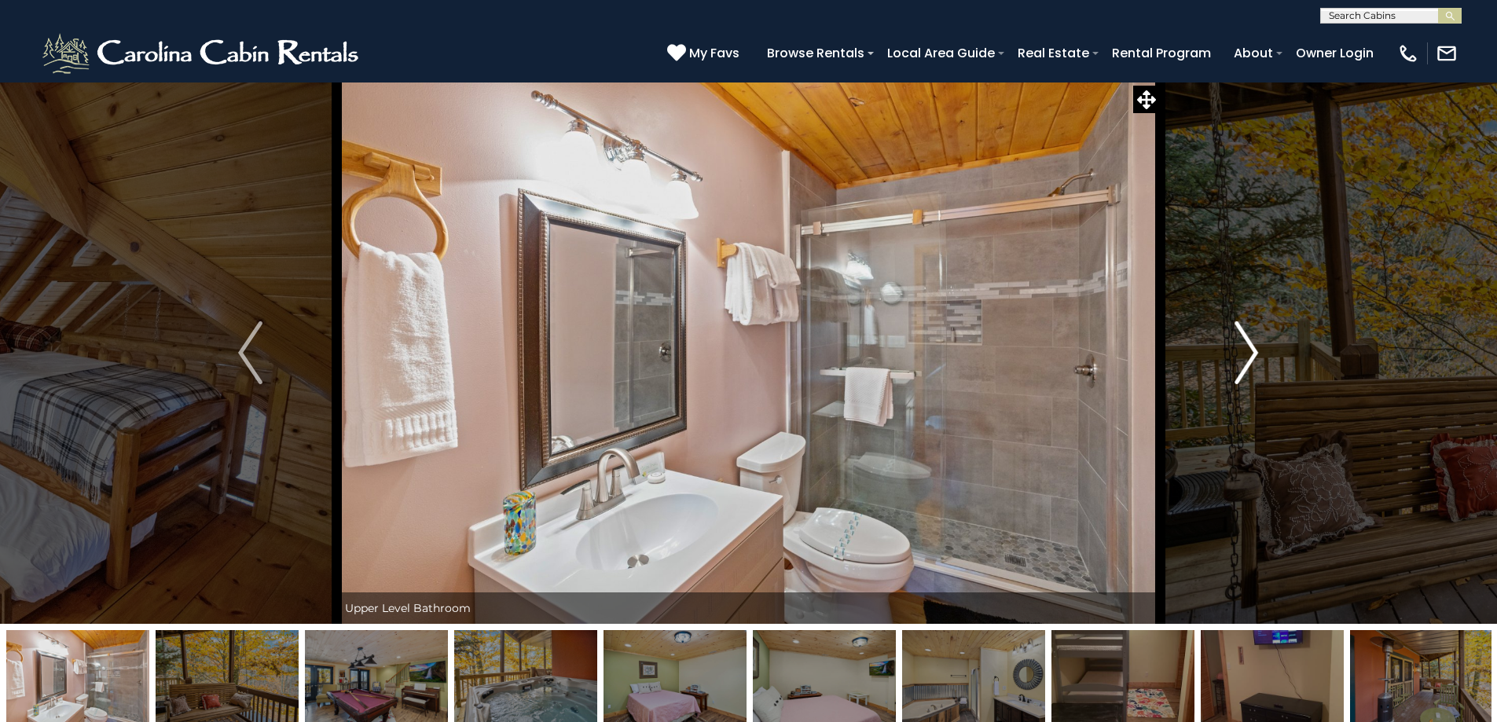
click at [1252, 356] on img "Next" at bounding box center [1246, 352] width 24 height 63
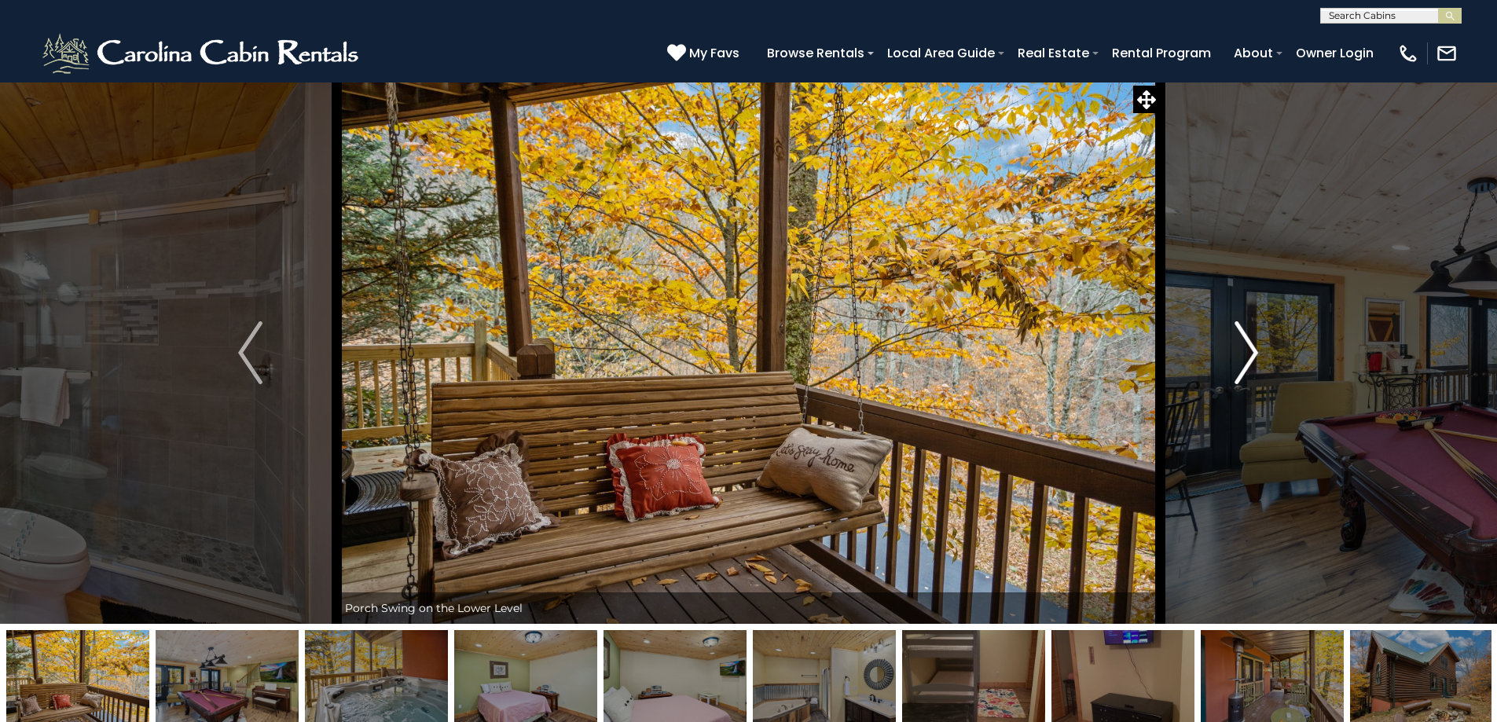
click at [1252, 356] on img "Next" at bounding box center [1246, 352] width 24 height 63
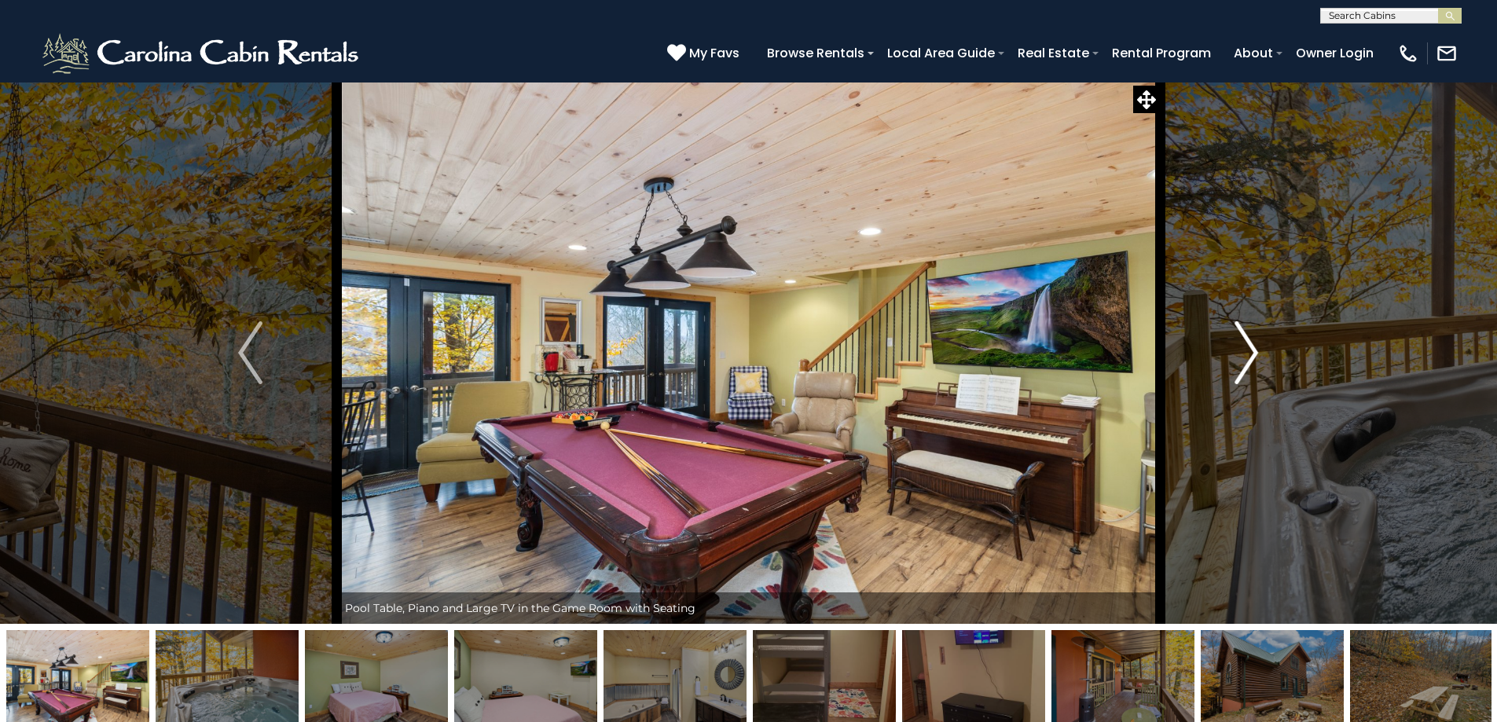
click at [1248, 364] on img "Next" at bounding box center [1246, 352] width 24 height 63
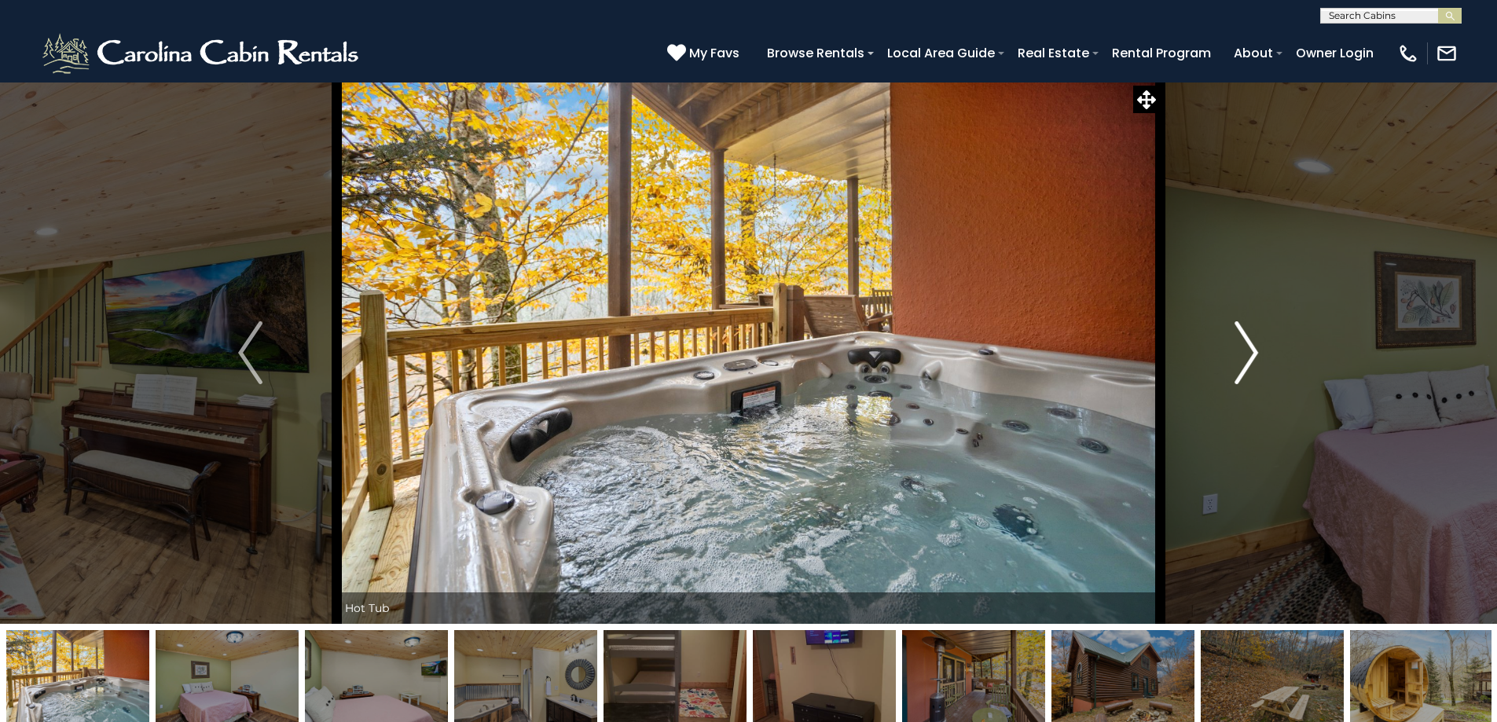
click at [1248, 365] on img "Next" at bounding box center [1246, 352] width 24 height 63
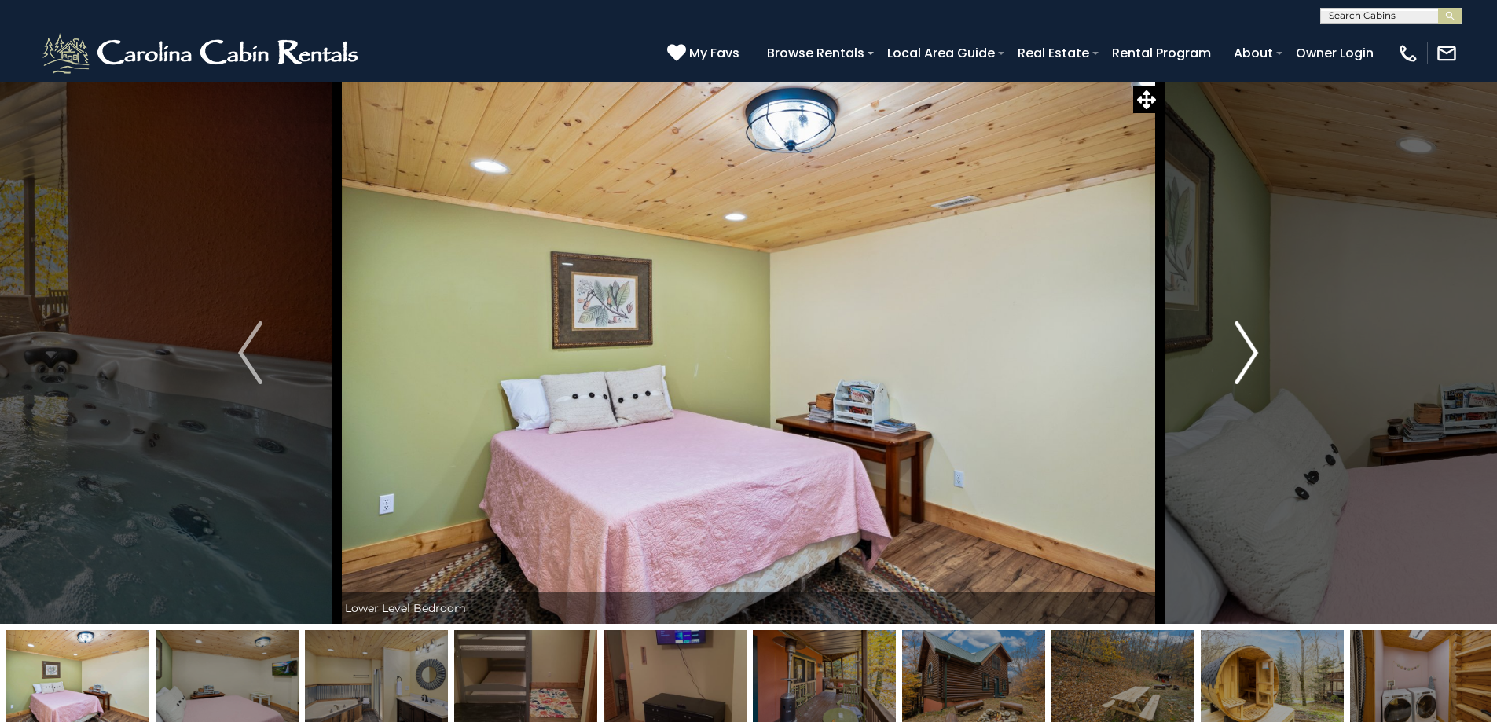
click at [1249, 365] on img "Next" at bounding box center [1246, 352] width 24 height 63
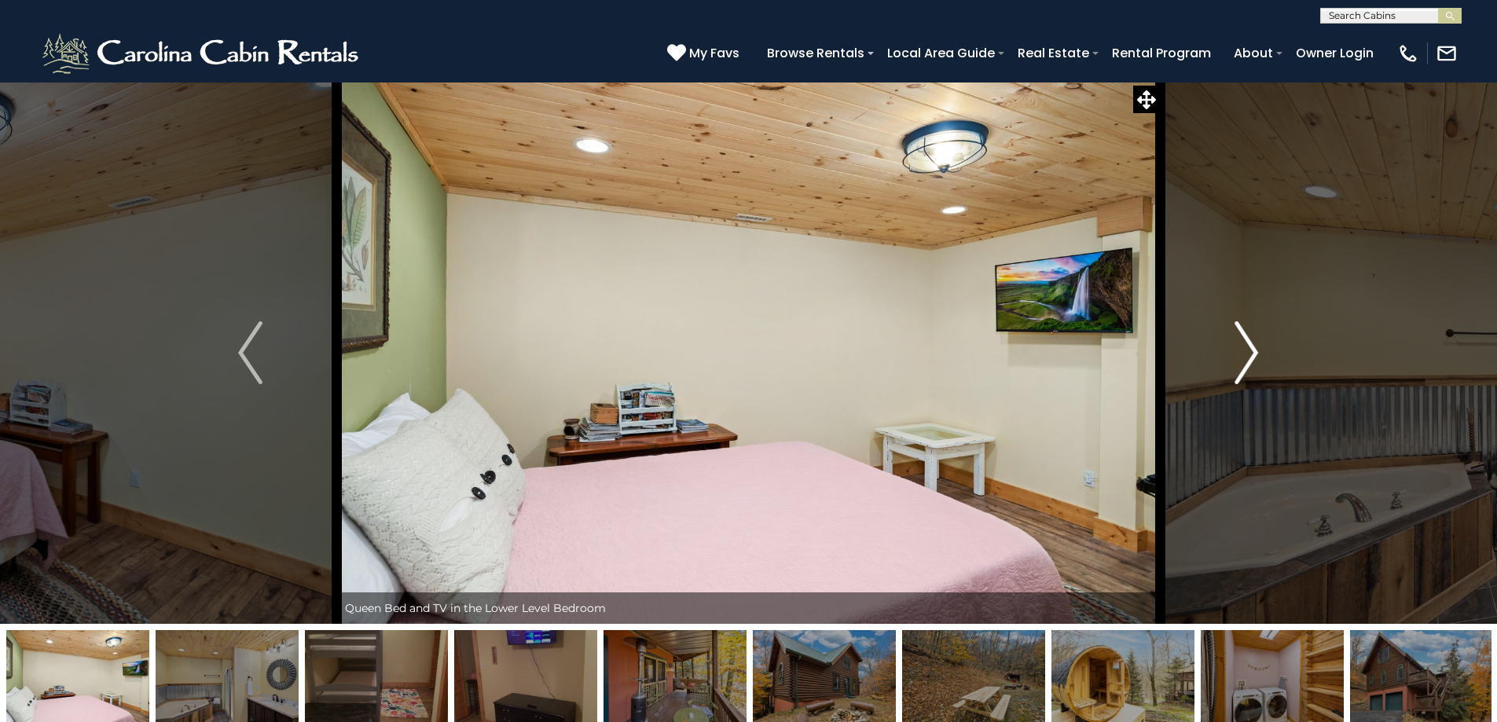
click at [1249, 365] on img "Next" at bounding box center [1246, 352] width 24 height 63
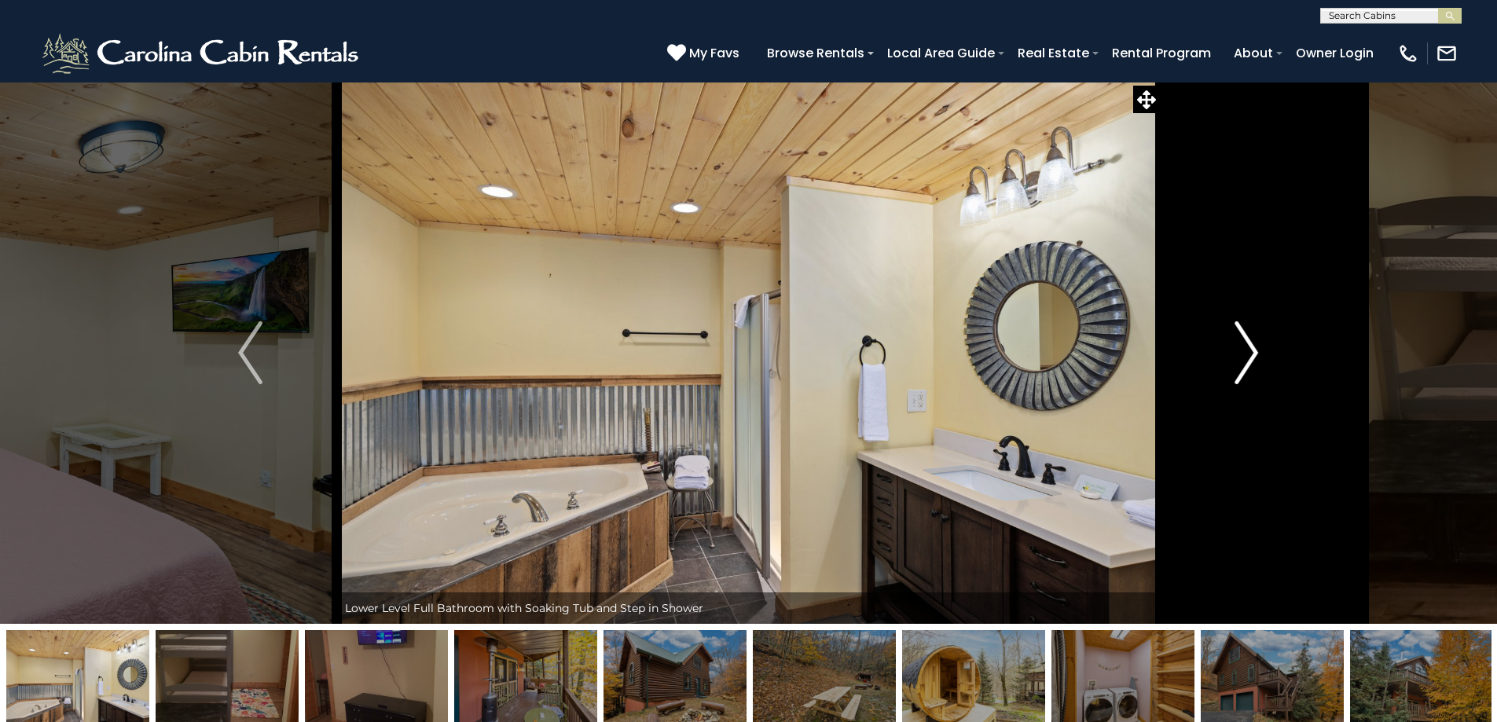
click at [1249, 368] on img "Next" at bounding box center [1246, 352] width 24 height 63
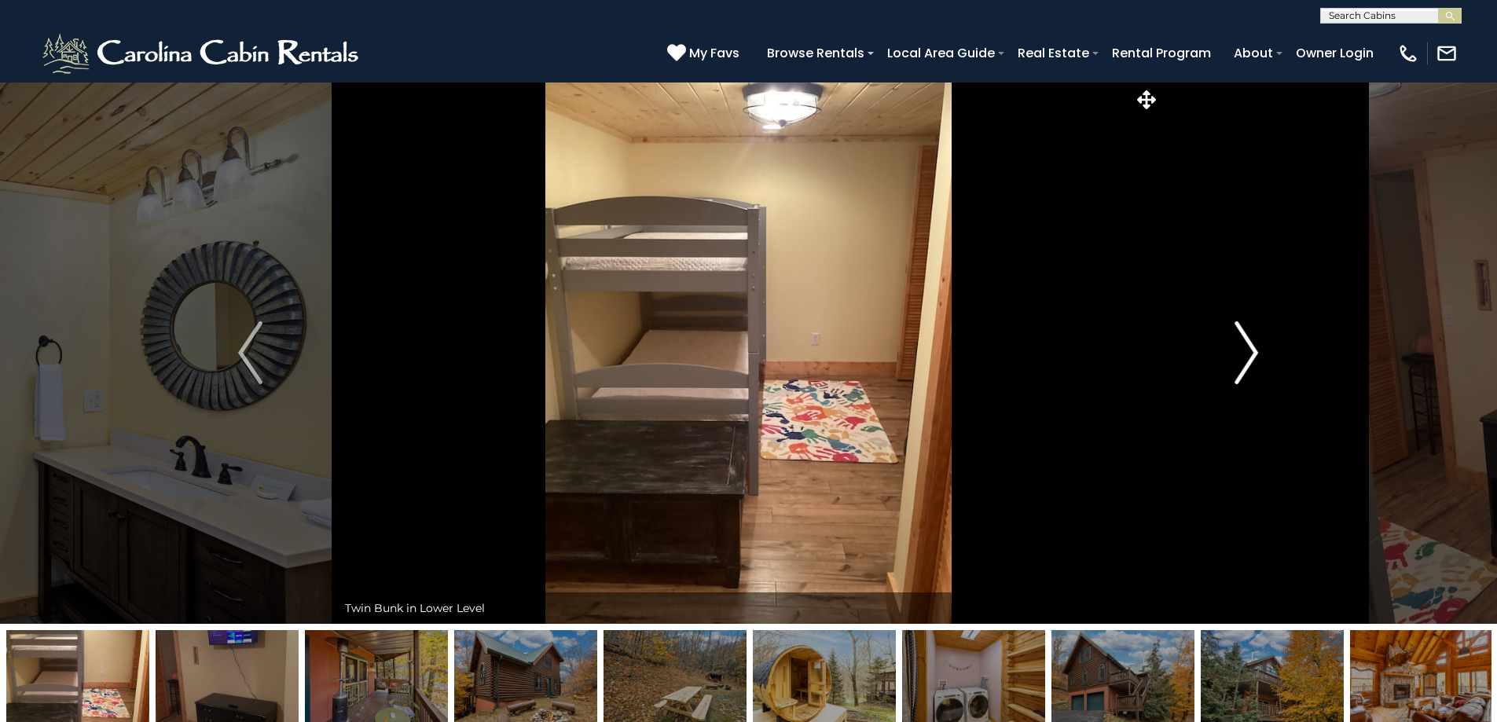
click at [1249, 368] on img "Next" at bounding box center [1246, 352] width 24 height 63
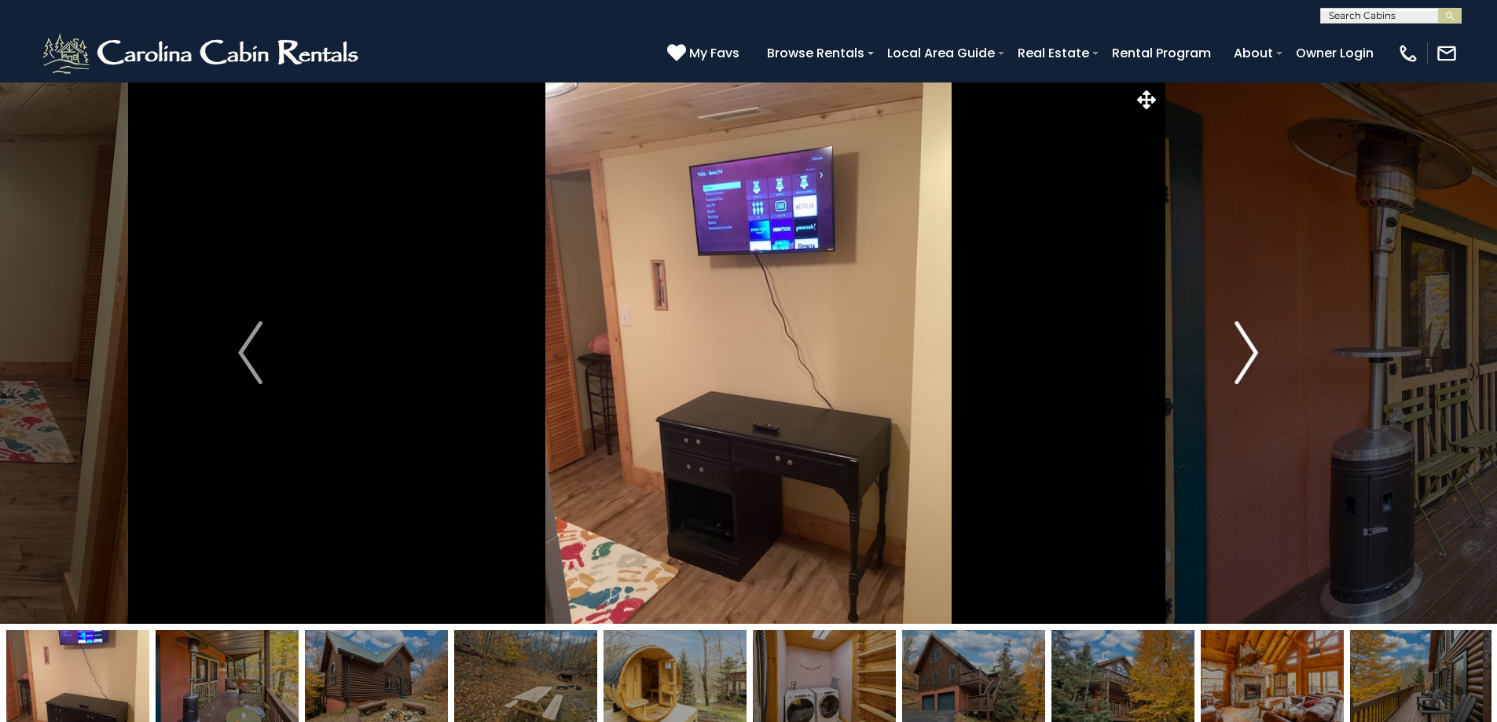
click at [1249, 368] on img "Next" at bounding box center [1246, 352] width 24 height 63
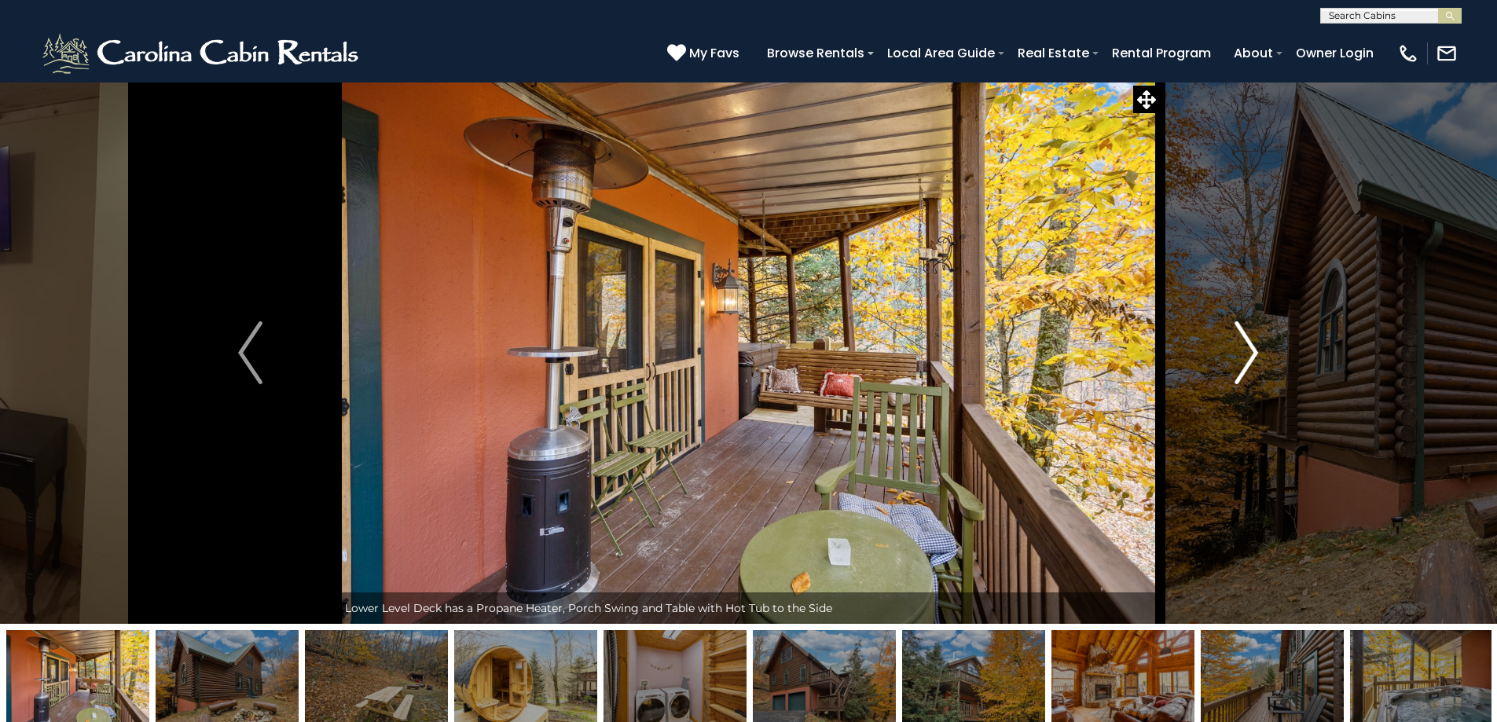
click at [1249, 368] on img "Next" at bounding box center [1246, 352] width 24 height 63
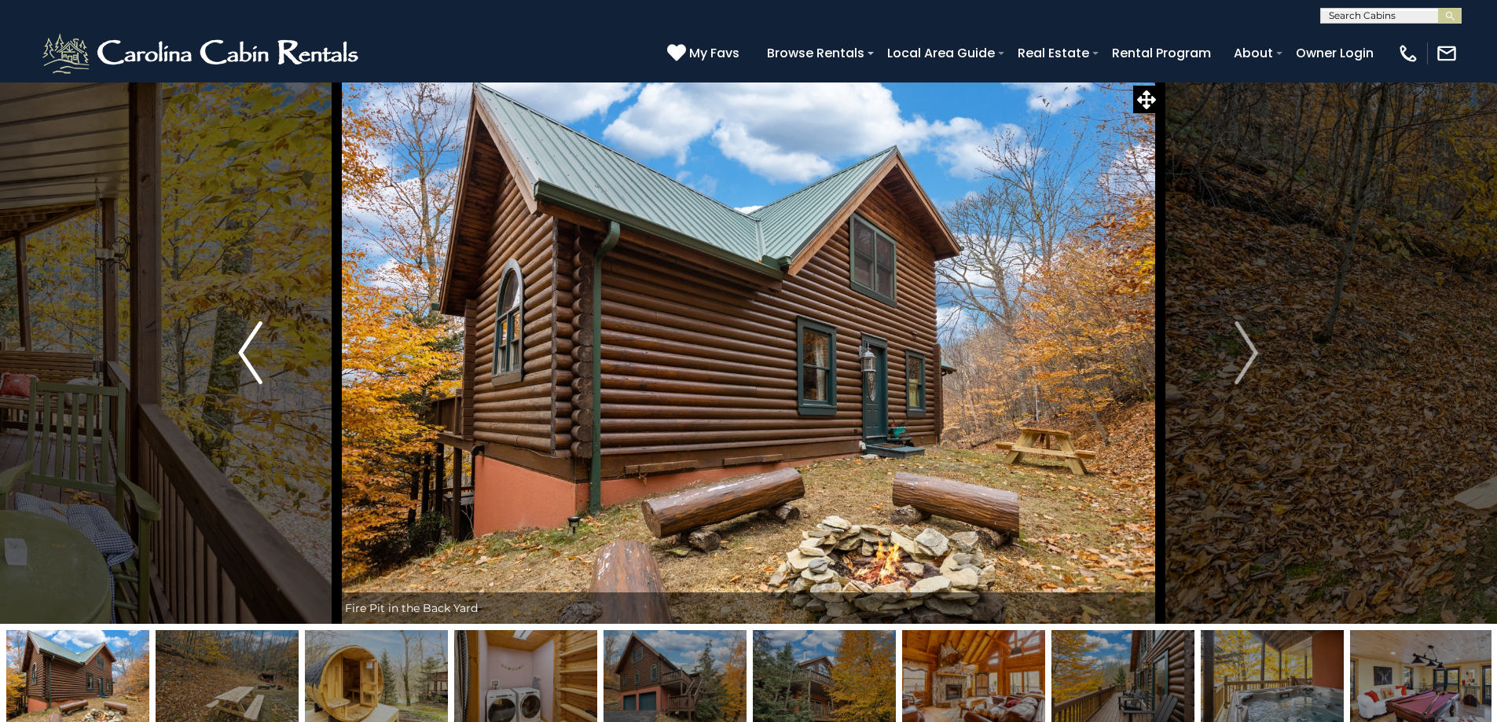
click at [247, 372] on img "Previous" at bounding box center [250, 352] width 24 height 63
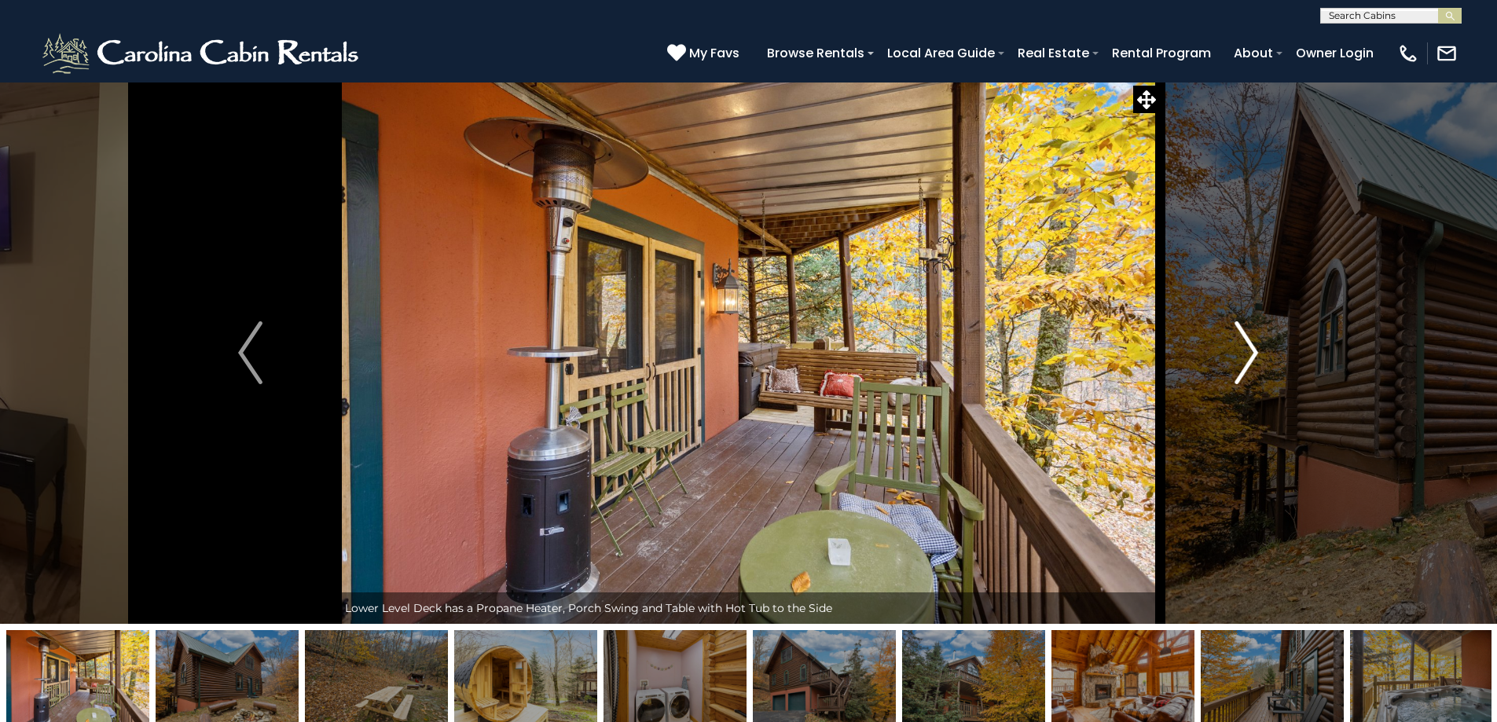
click at [1251, 357] on img "Next" at bounding box center [1246, 352] width 24 height 63
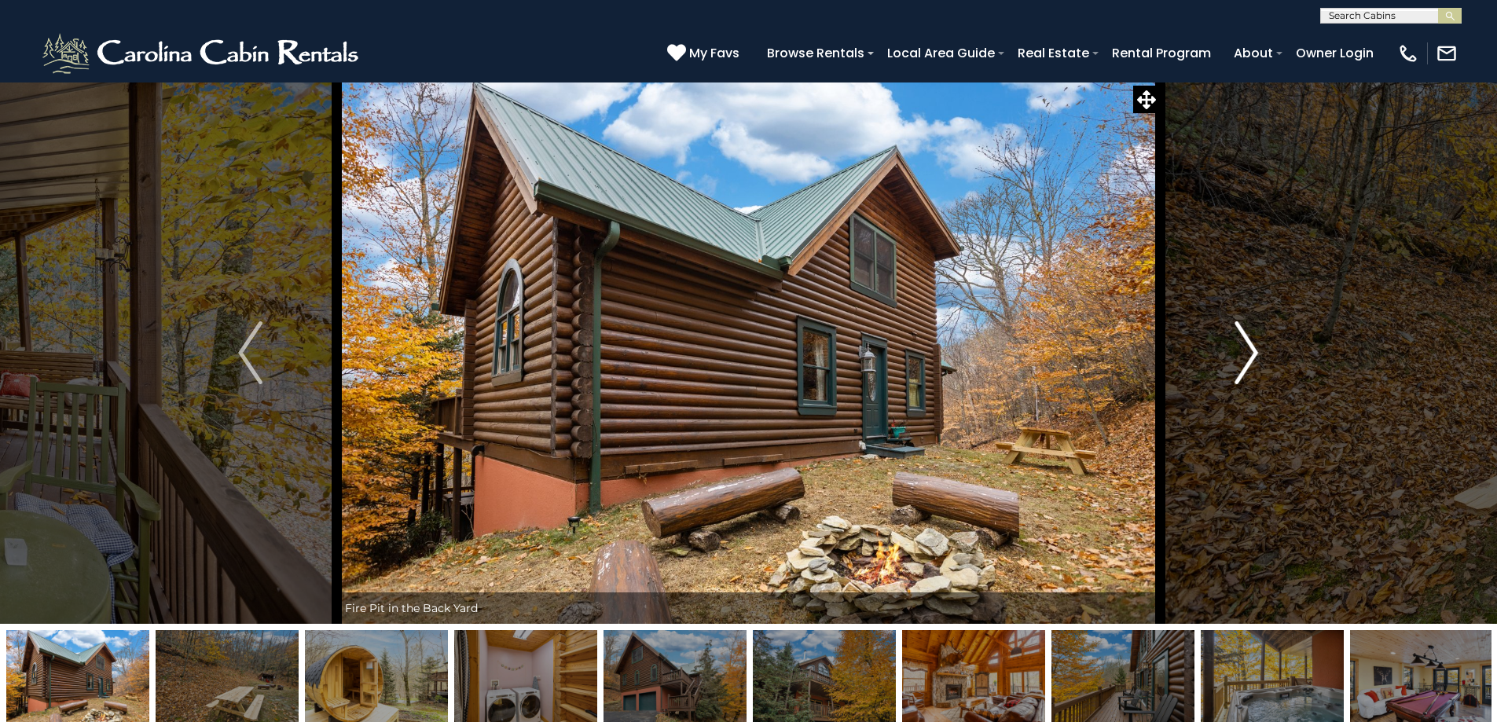
click at [1252, 359] on img "Next" at bounding box center [1246, 352] width 24 height 63
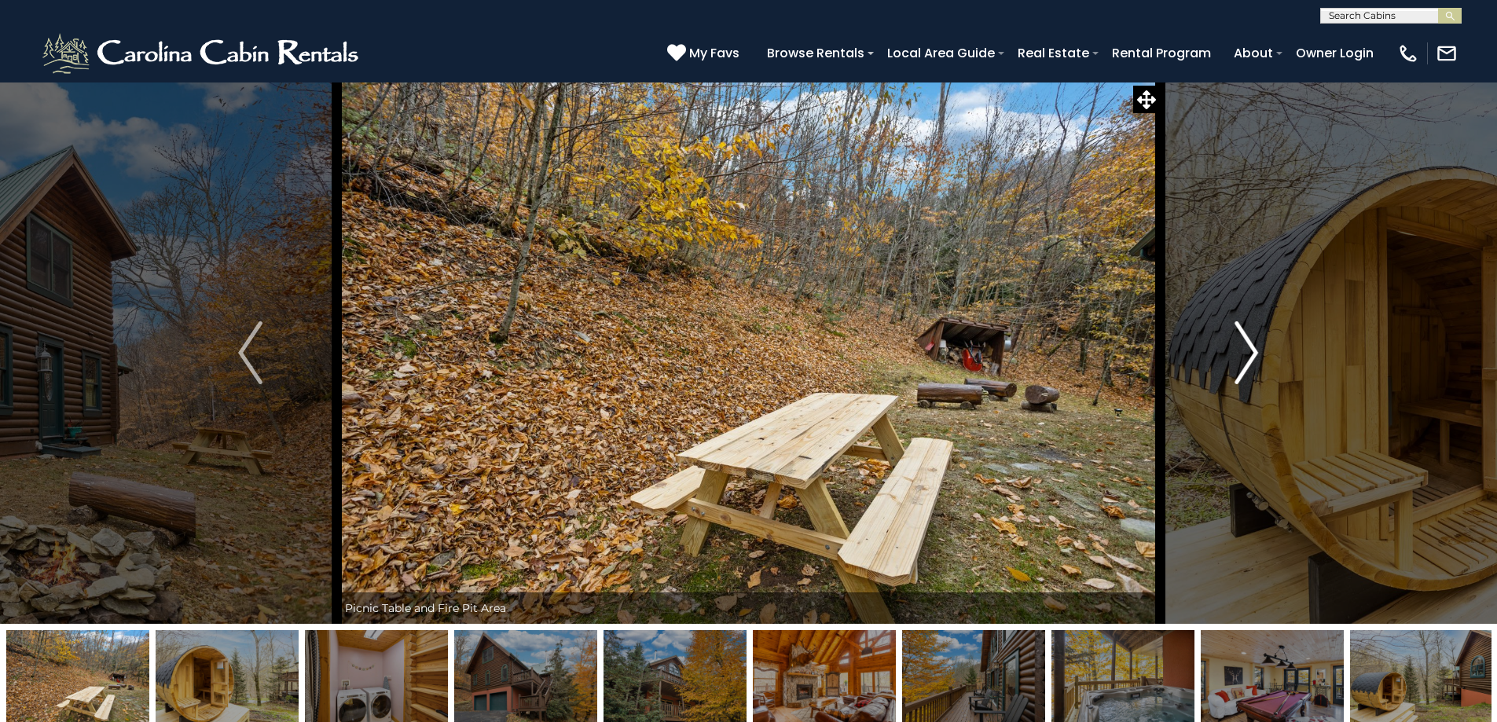
click at [1250, 360] on img "Next" at bounding box center [1246, 352] width 24 height 63
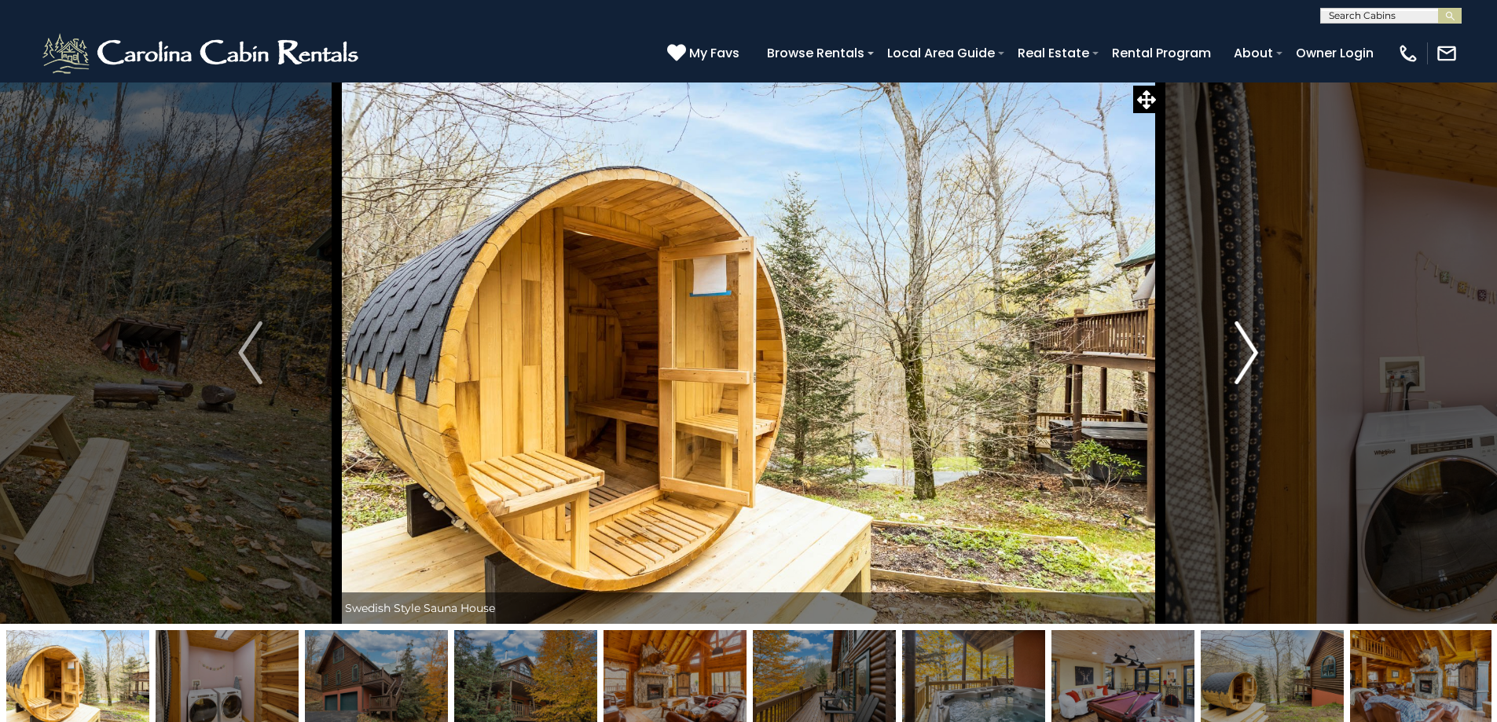
click at [1250, 365] on img "Next" at bounding box center [1246, 352] width 24 height 63
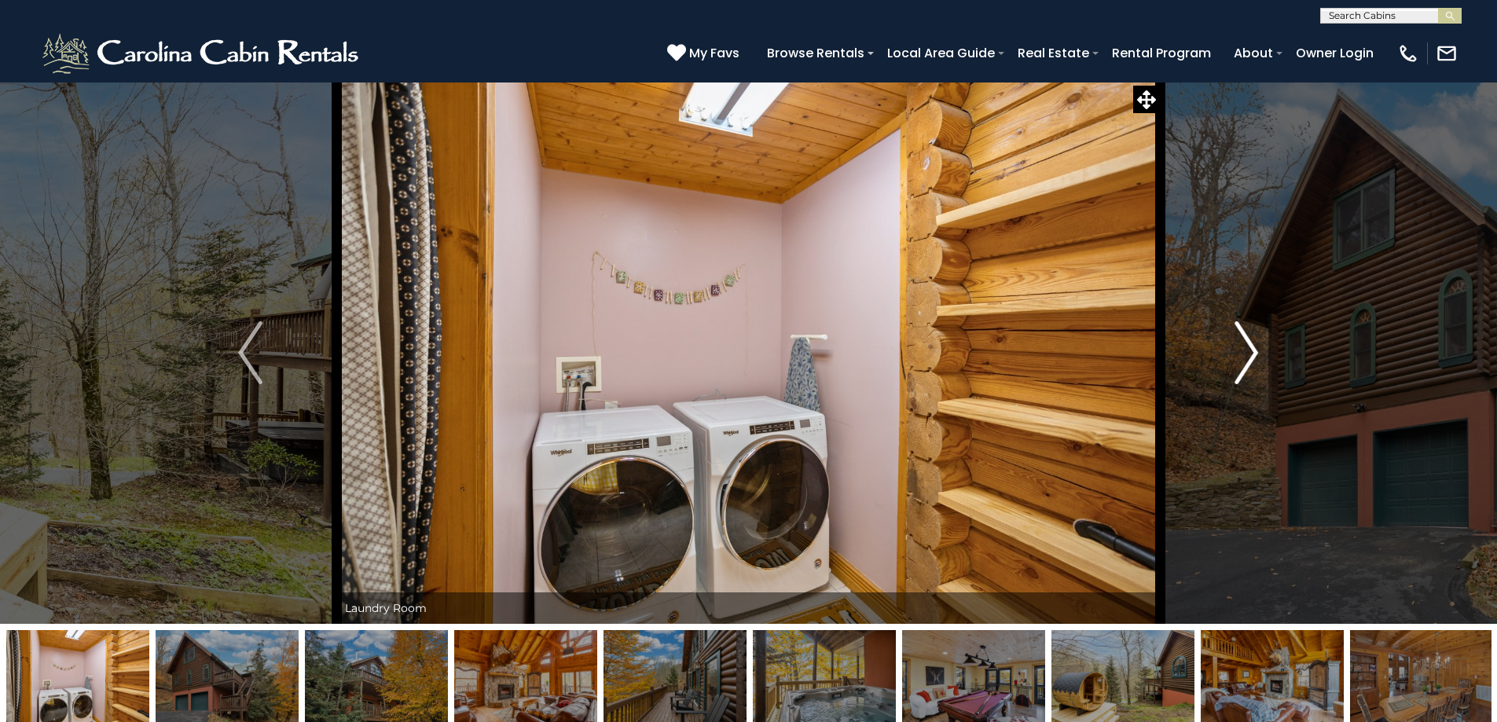
click at [1250, 365] on img "Next" at bounding box center [1246, 352] width 24 height 63
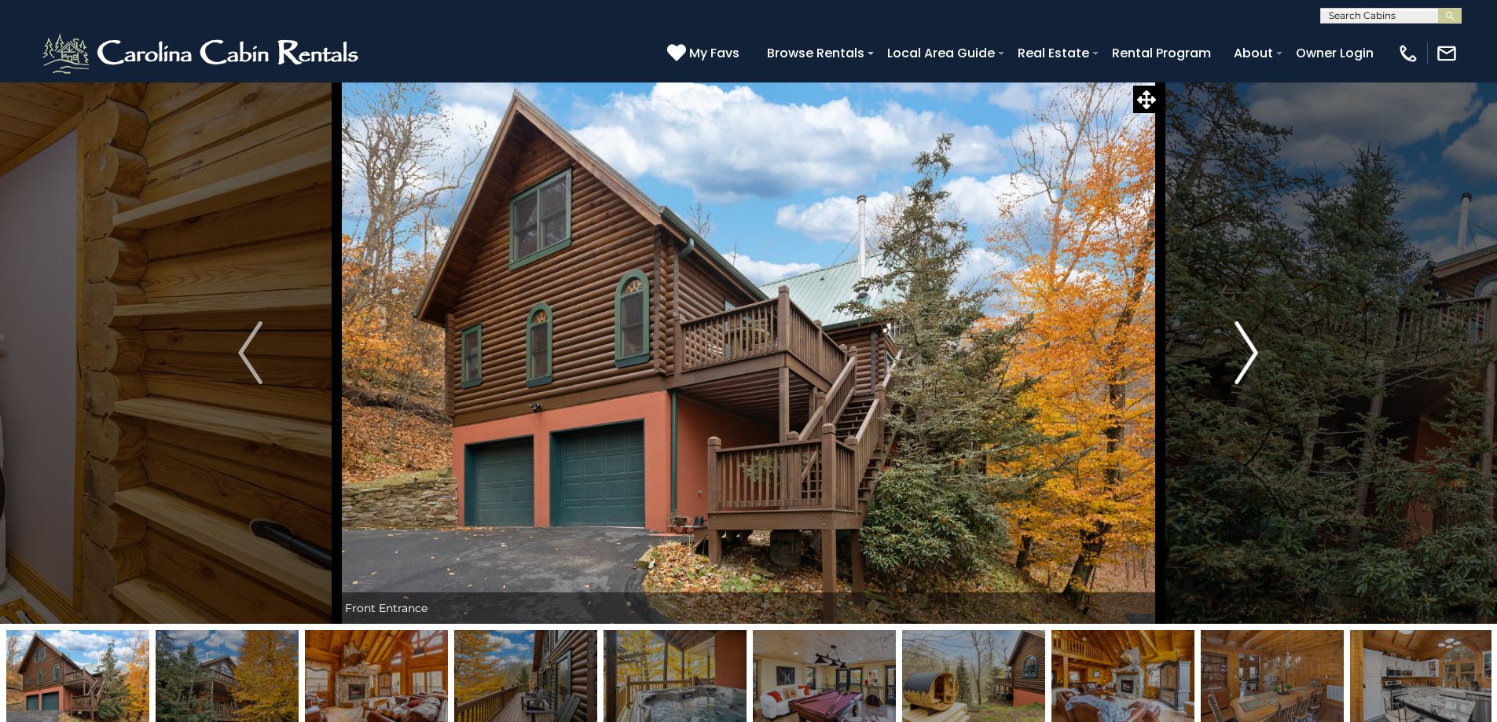
click at [1250, 367] on img "Next" at bounding box center [1246, 352] width 24 height 63
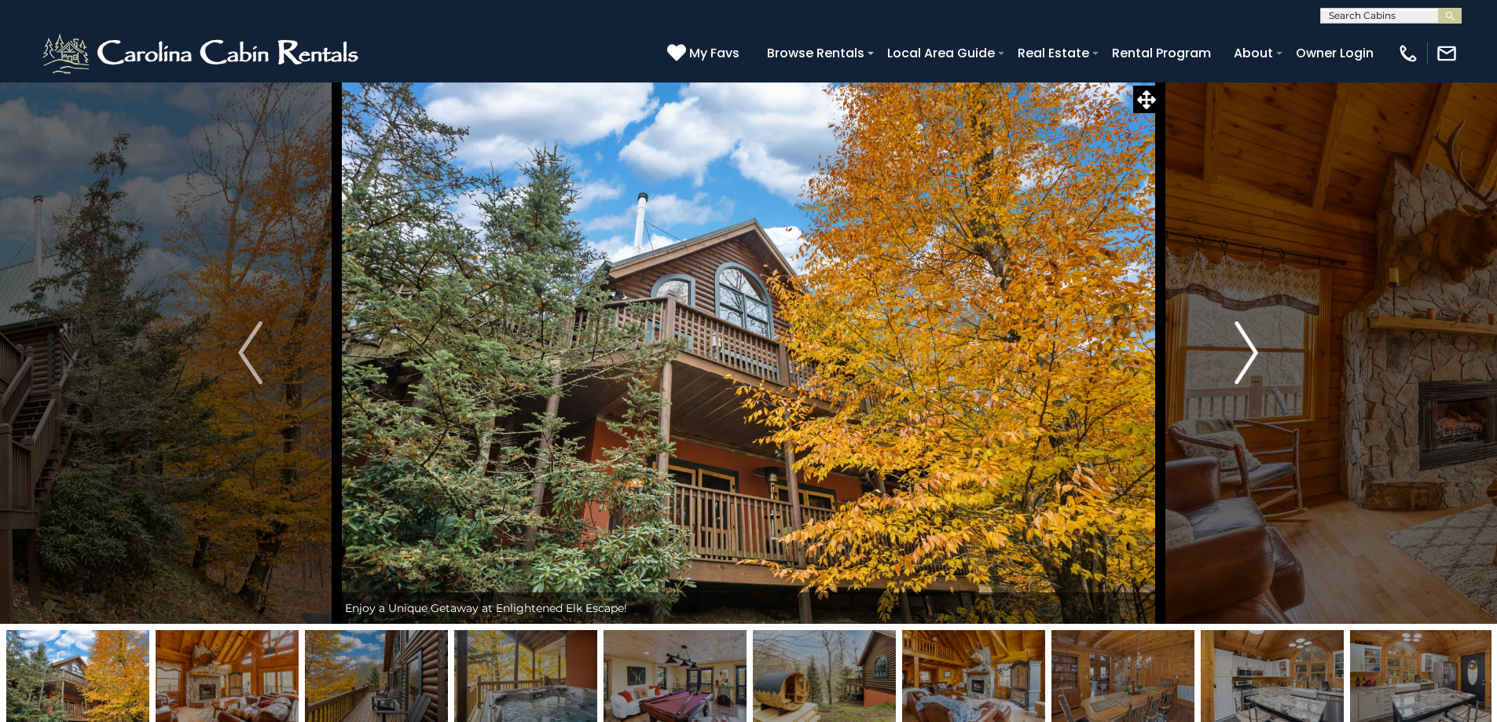
click at [1250, 368] on img "Next" at bounding box center [1246, 352] width 24 height 63
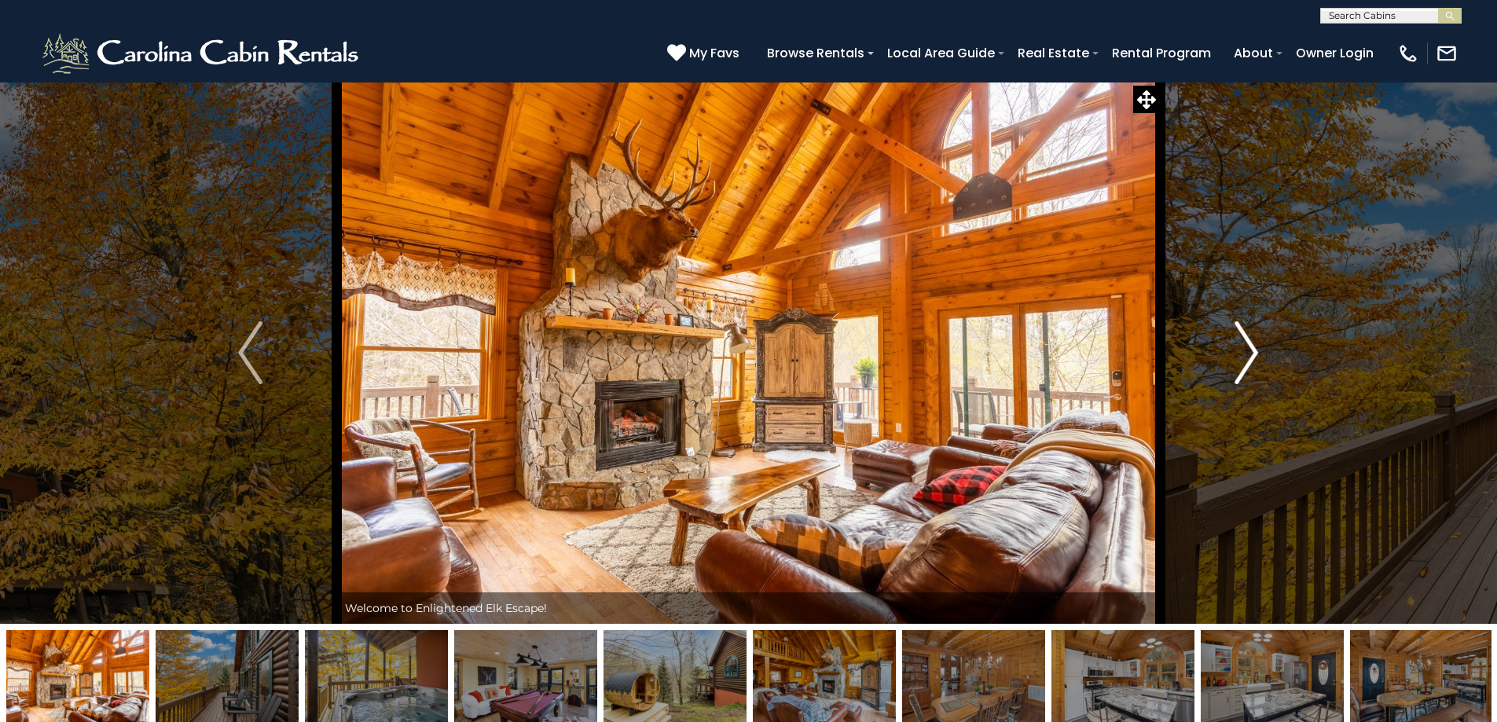
click at [1250, 368] on img "Next" at bounding box center [1246, 352] width 24 height 63
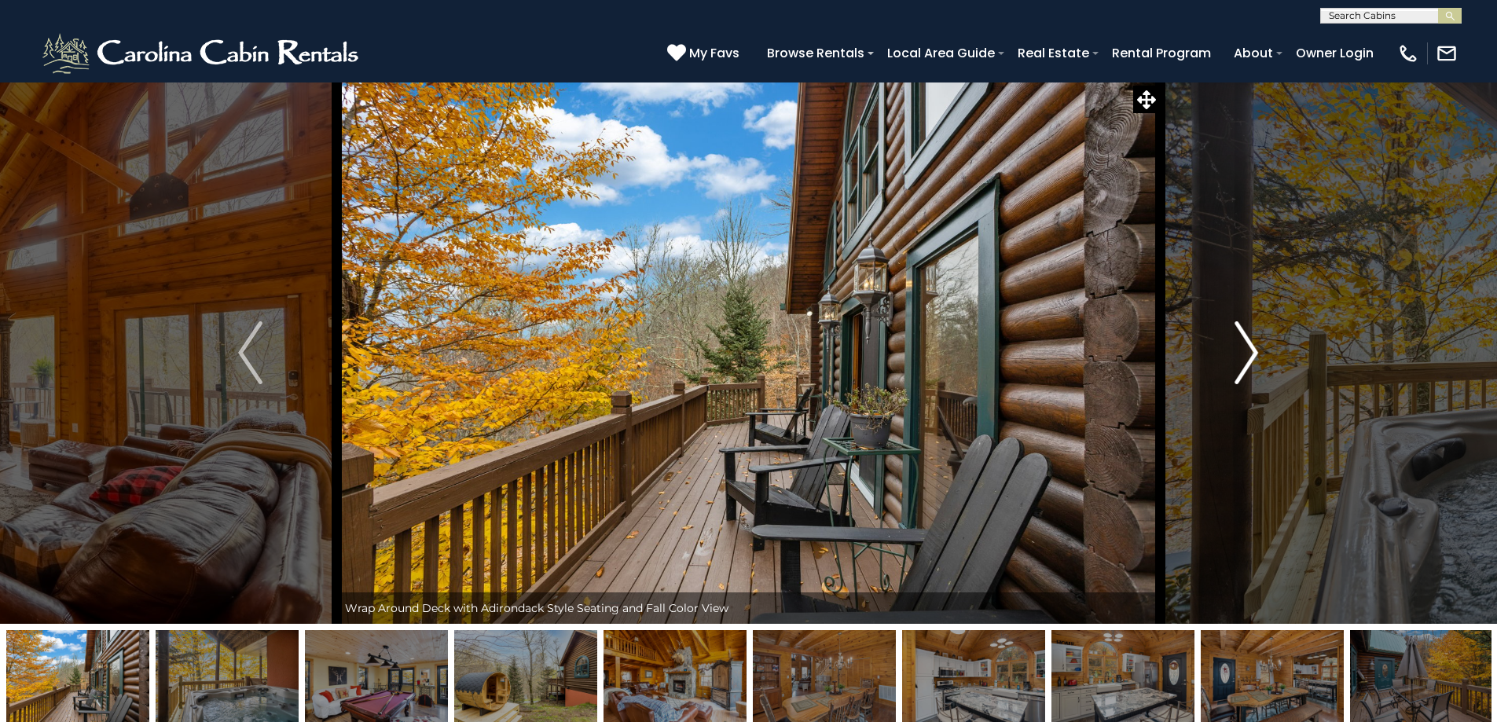
click at [1241, 374] on img "Next" at bounding box center [1246, 352] width 24 height 63
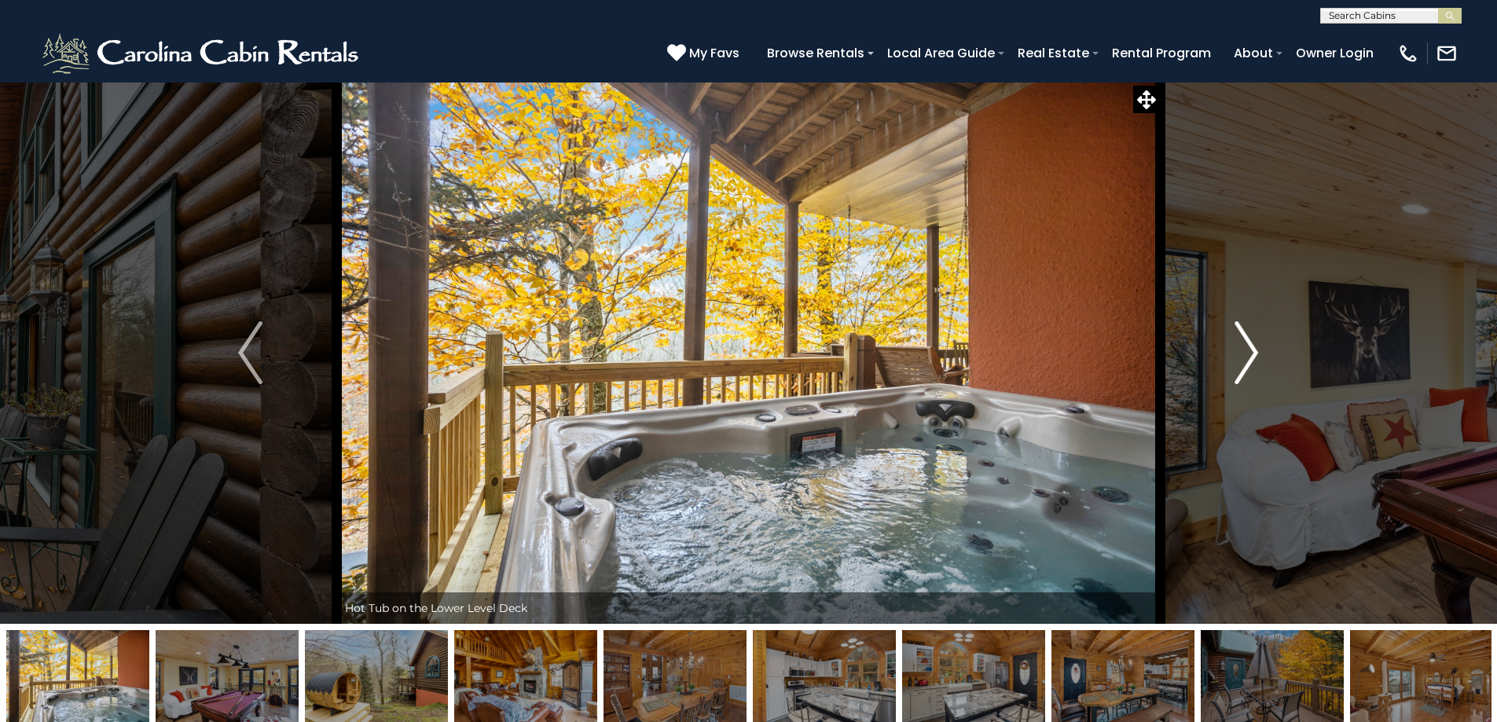
click at [1241, 376] on img "Next" at bounding box center [1246, 352] width 24 height 63
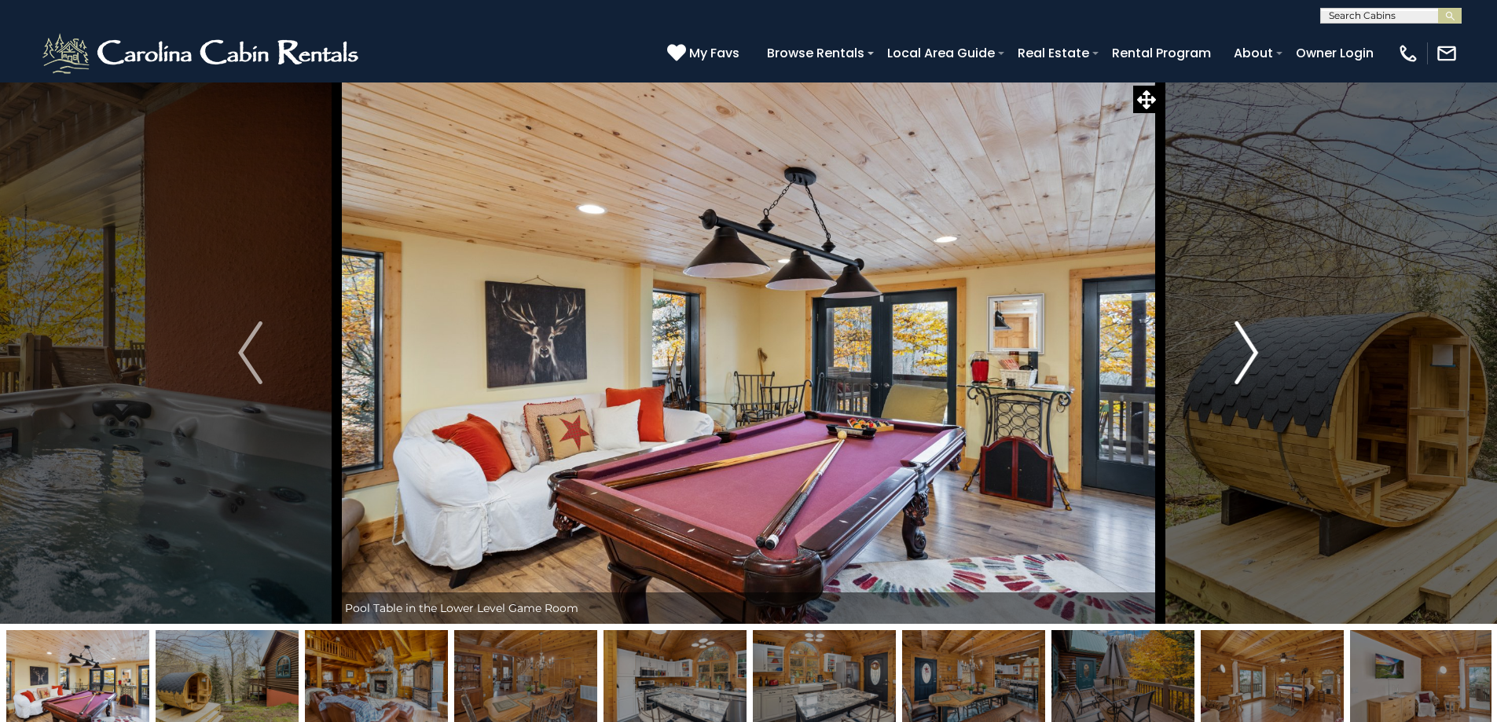
click at [1241, 376] on img "Next" at bounding box center [1246, 352] width 24 height 63
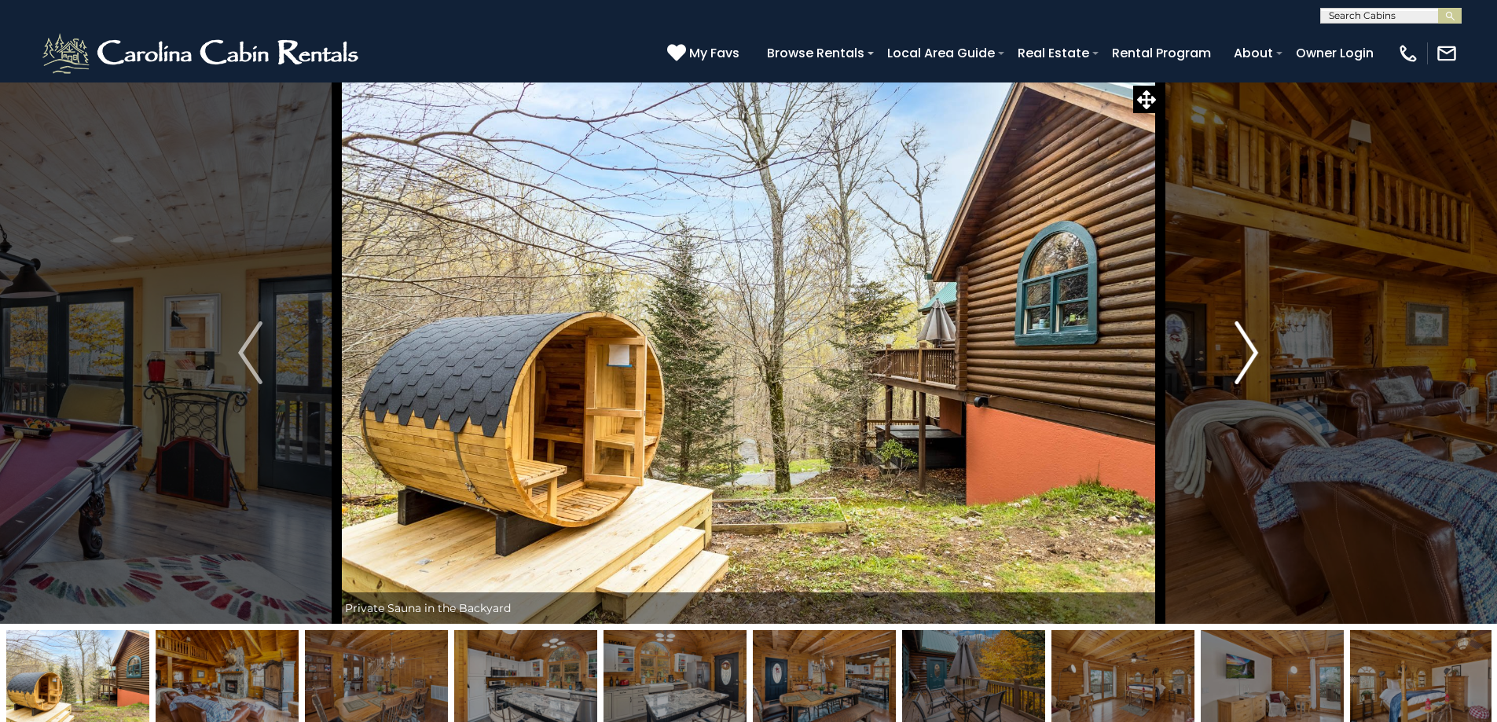
click at [1241, 376] on img "Next" at bounding box center [1246, 352] width 24 height 63
